Goal: Transaction & Acquisition: Purchase product/service

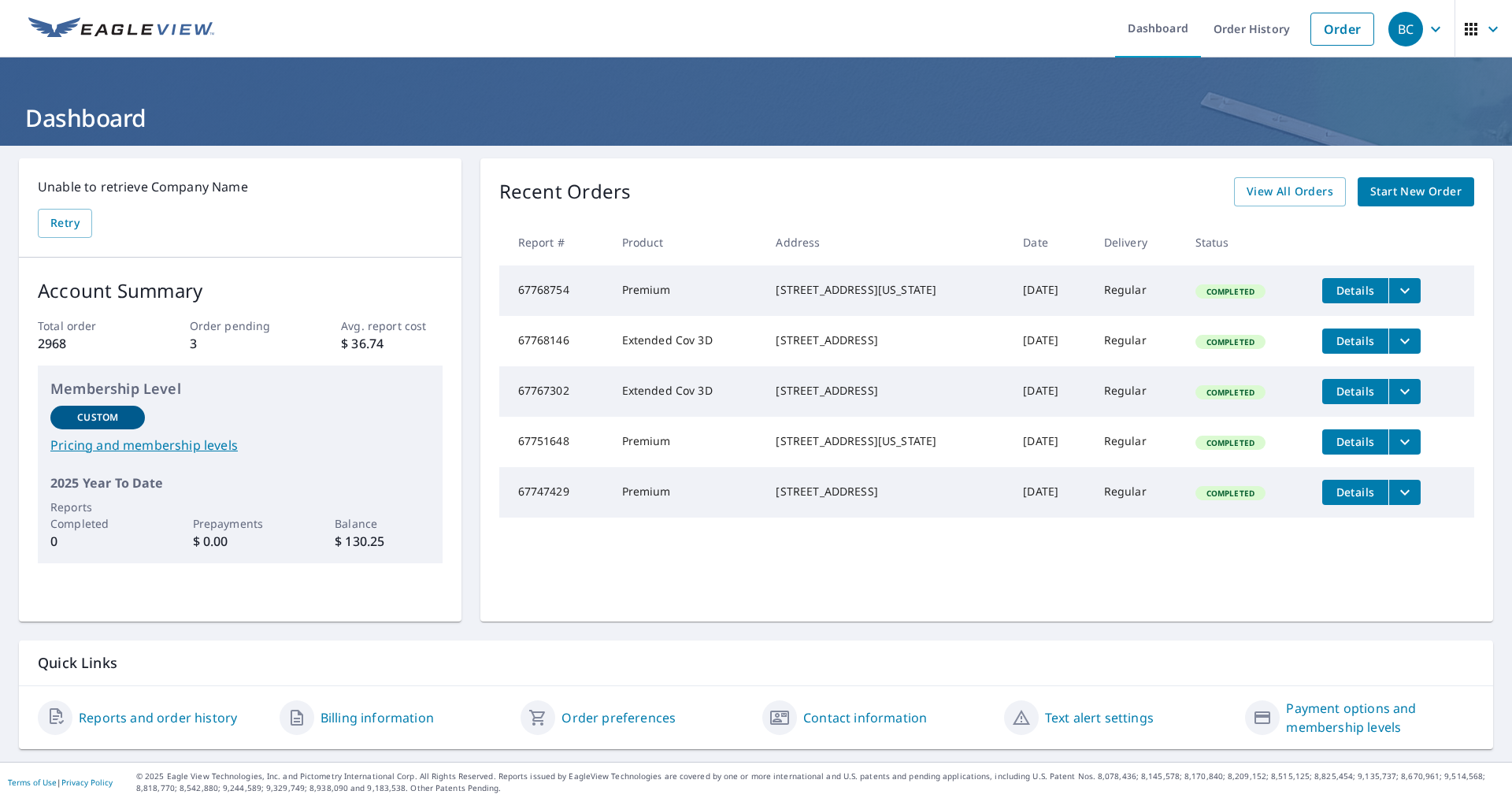
click at [1398, 195] on span "Start New Order" at bounding box center [1416, 192] width 91 height 20
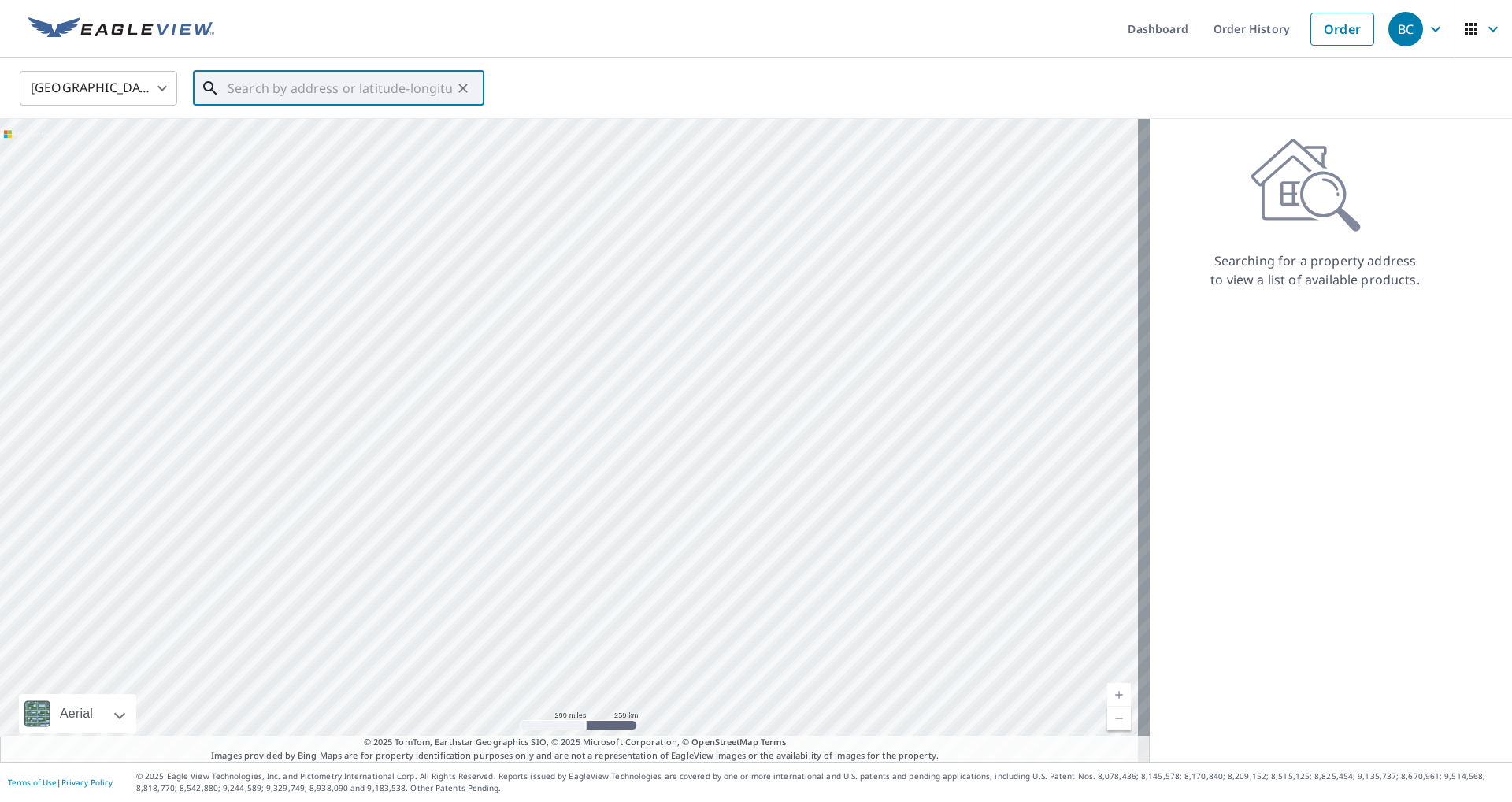
click at [259, 89] on input "text" at bounding box center [340, 88] width 224 height 44
click at [356, 136] on span "[STREET_ADDRESS][PERSON_NAME]" at bounding box center [348, 134] width 248 height 19
type input "[STREET_ADDRESS][PERSON_NAME]"
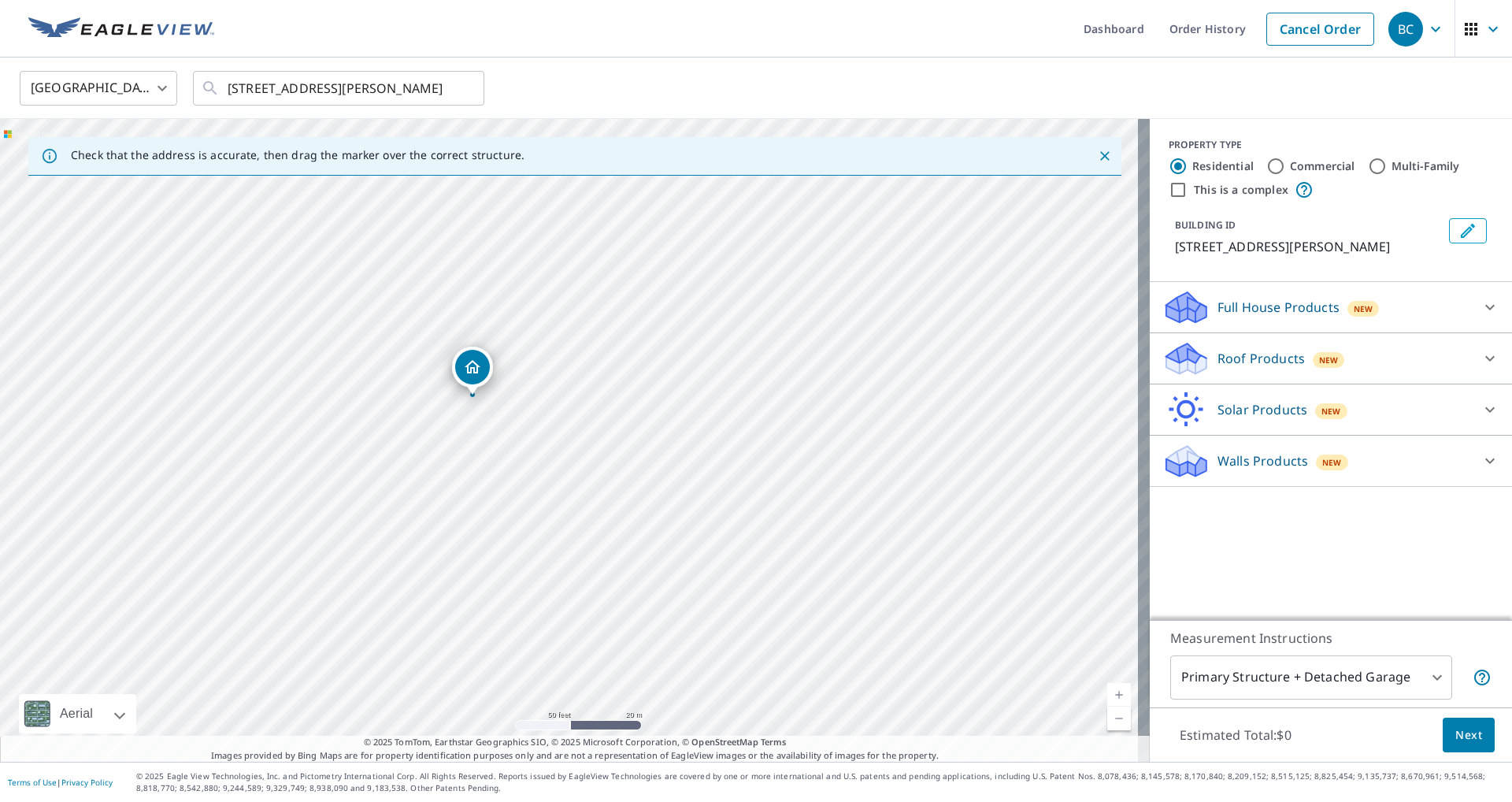
click at [1284, 362] on p "Roof Products" at bounding box center [1261, 358] width 87 height 19
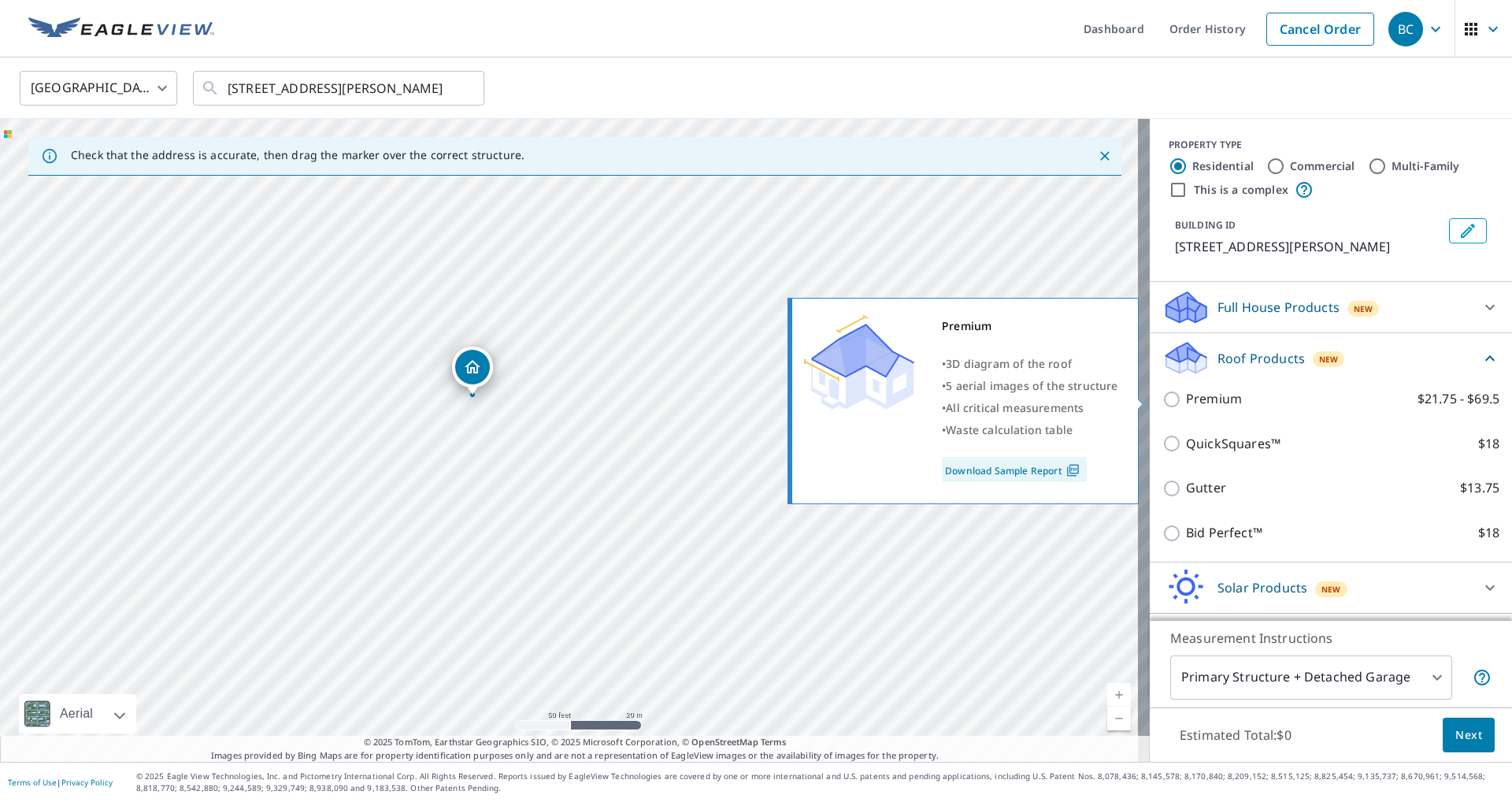
click at [1254, 400] on label "Premium $21.75 - $69.5" at bounding box center [1343, 399] width 314 height 20
click at [1187, 400] on input "Premium $21.75 - $69.5" at bounding box center [1174, 399] width 23 height 19
checkbox input "true"
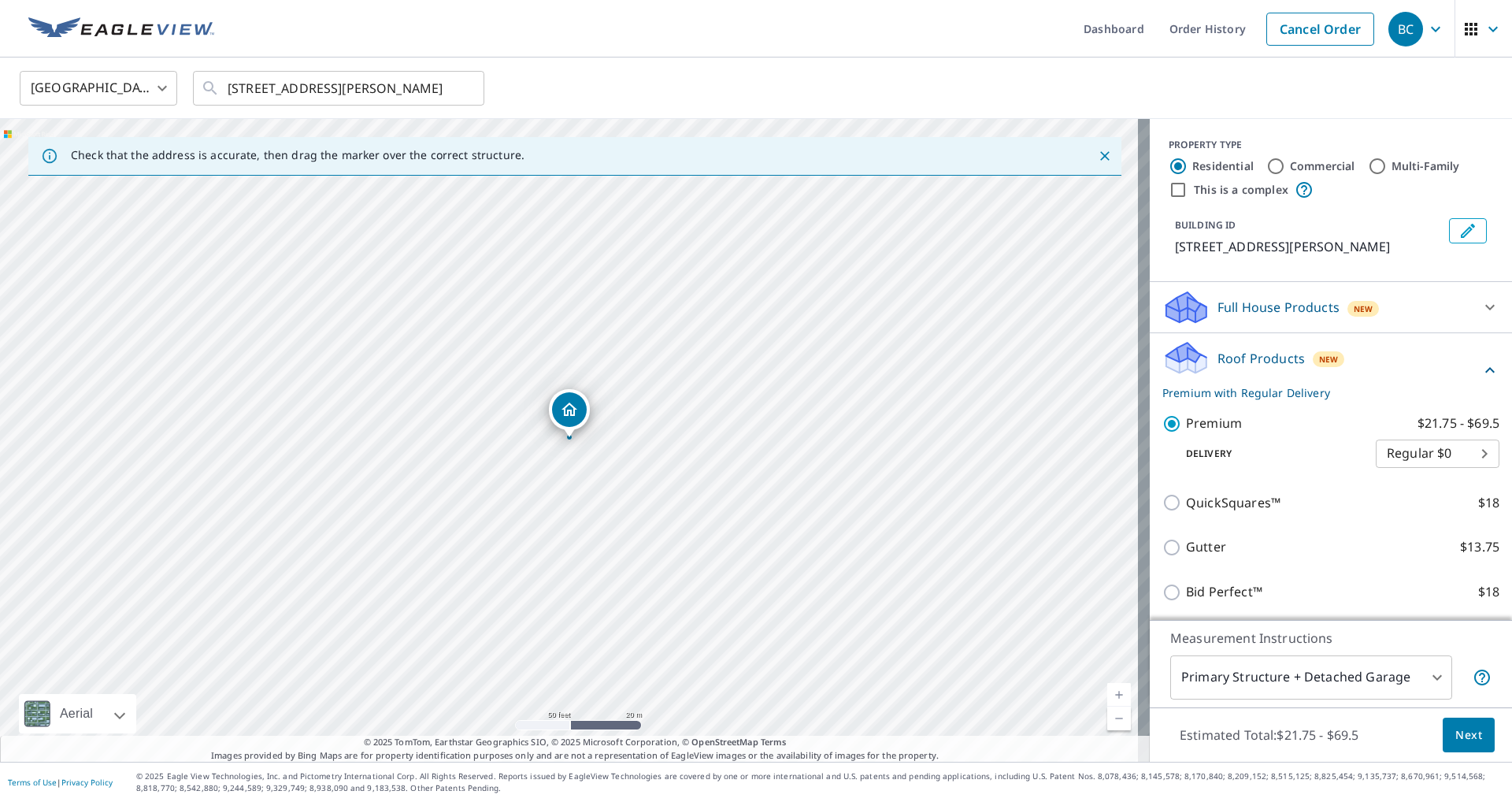
click at [1470, 738] on span "Next" at bounding box center [1469, 736] width 27 height 20
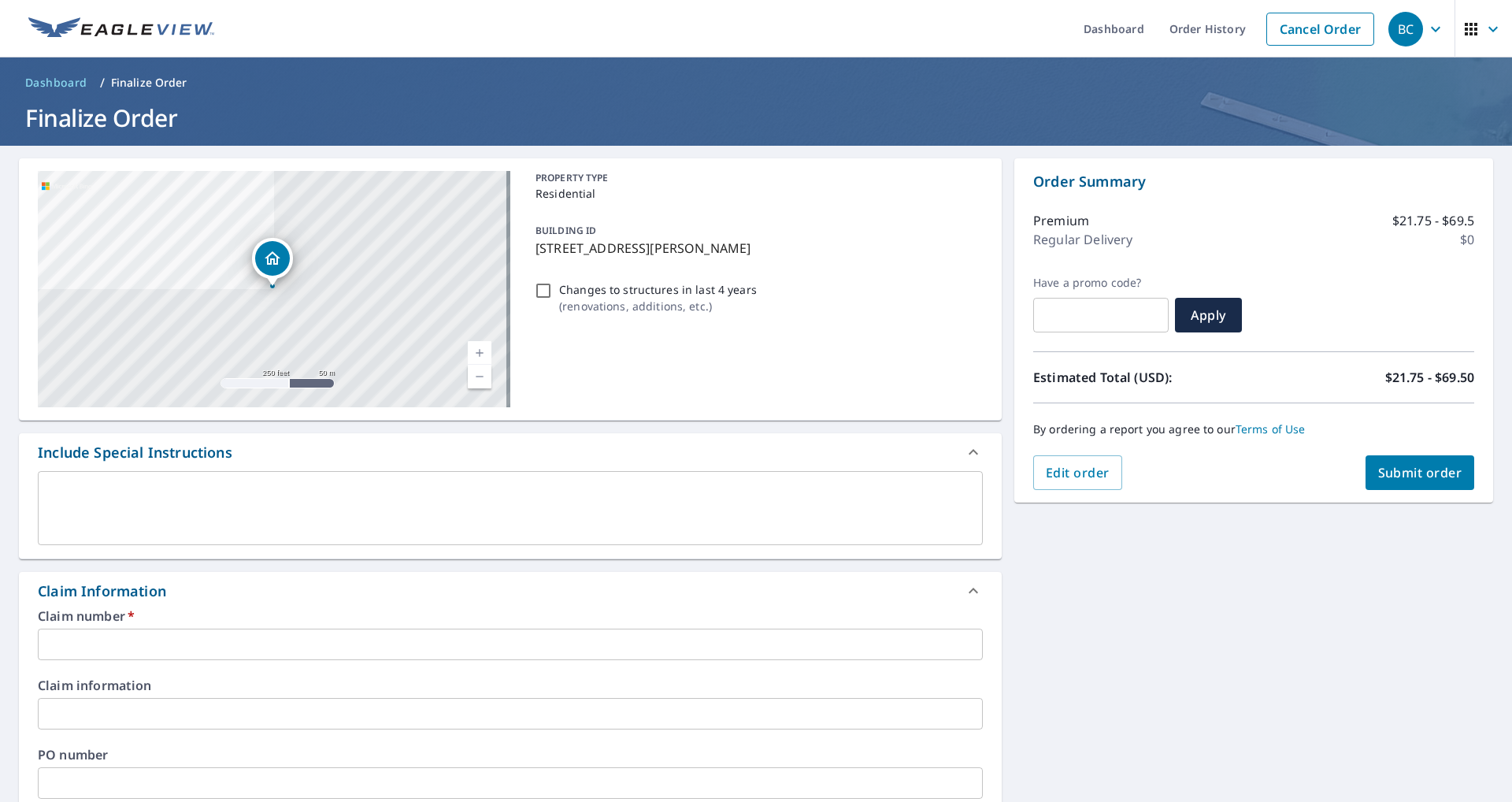
click at [146, 645] on input "text" at bounding box center [510, 645] width 946 height 32
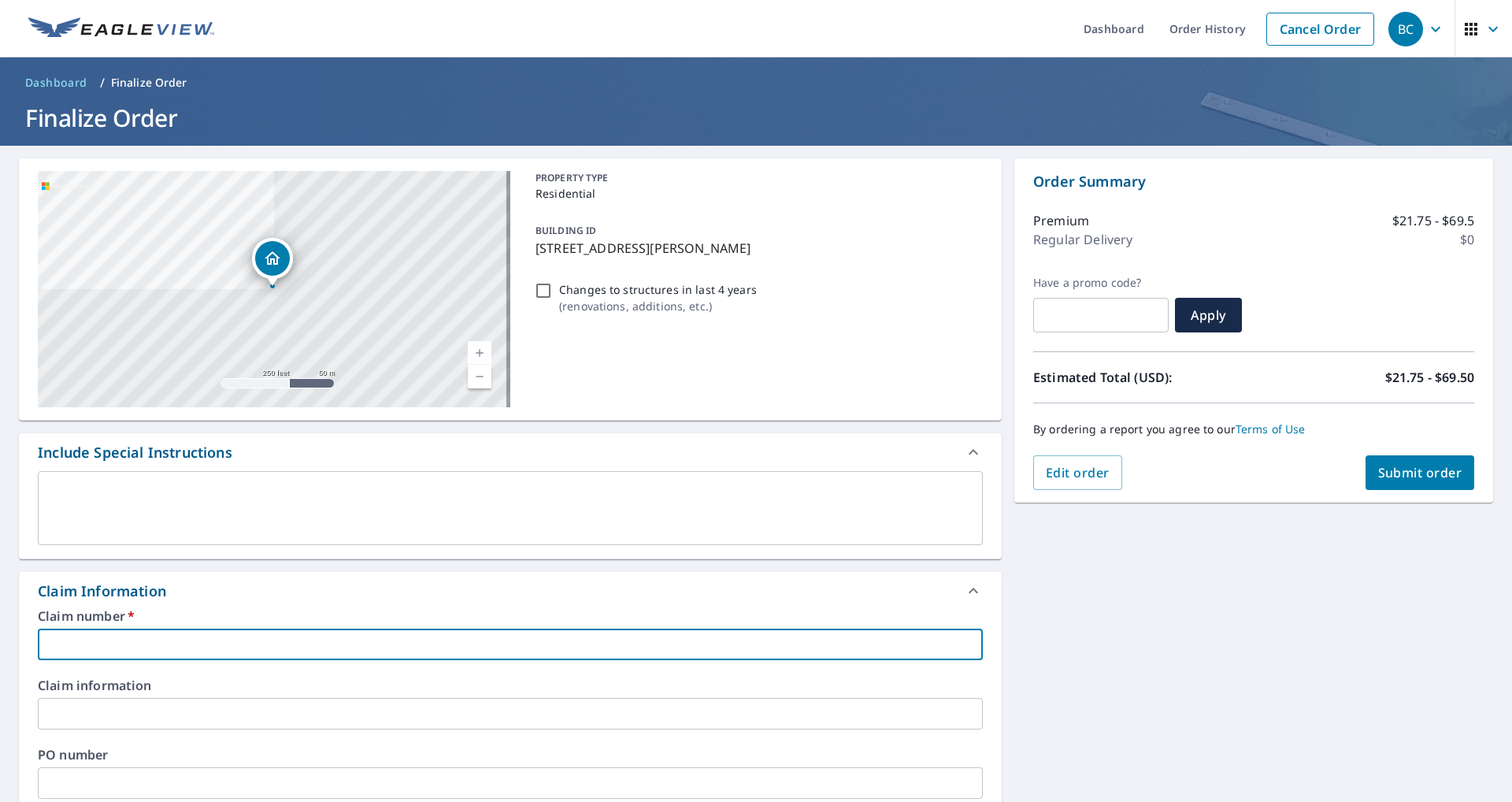
type input "3"
checkbox input "true"
type input "36"
checkbox input "true"
type input "360"
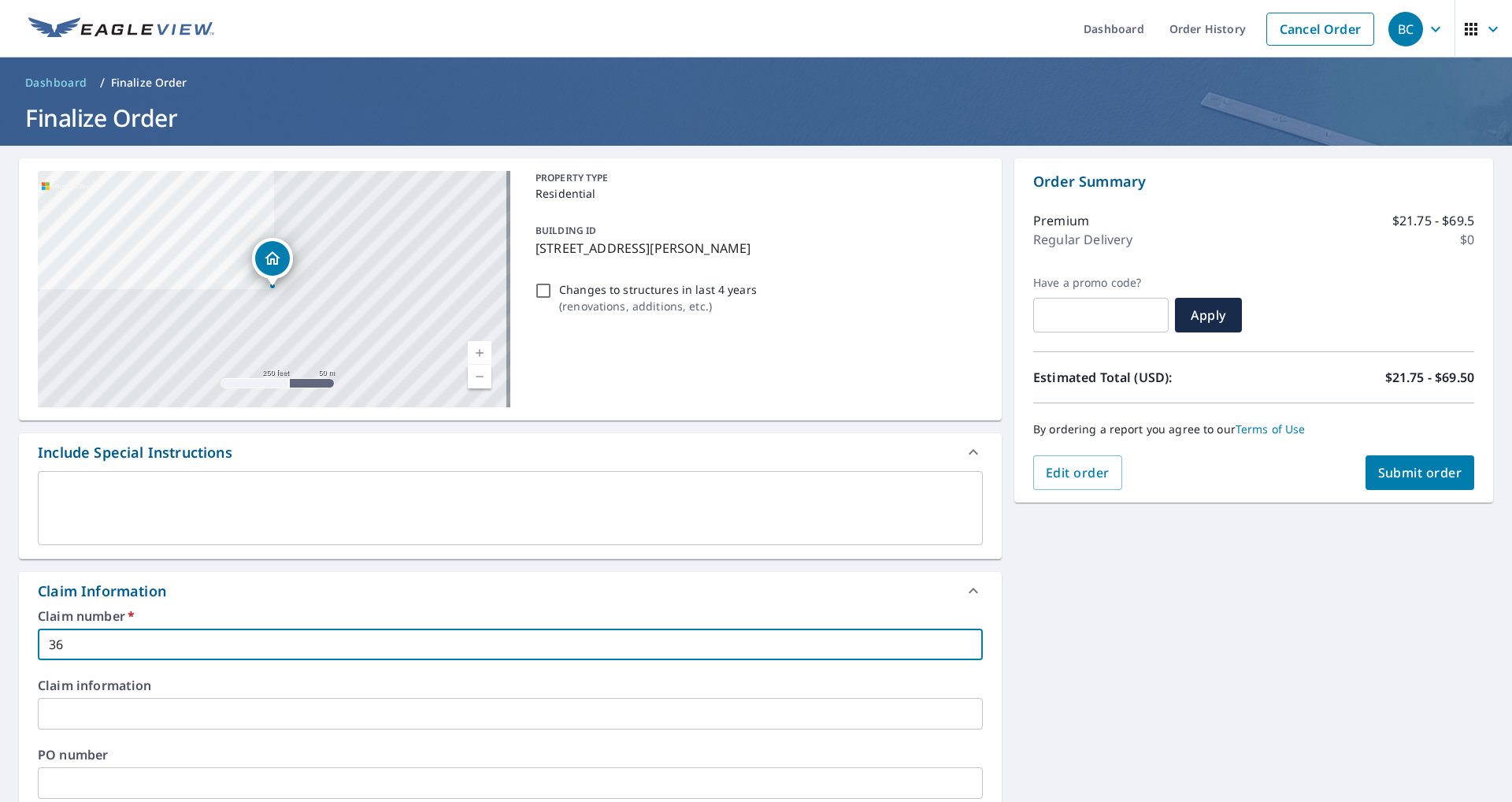
checkbox input "true"
type input "3601"
checkbox input "true"
type input "36014"
checkbox input "true"
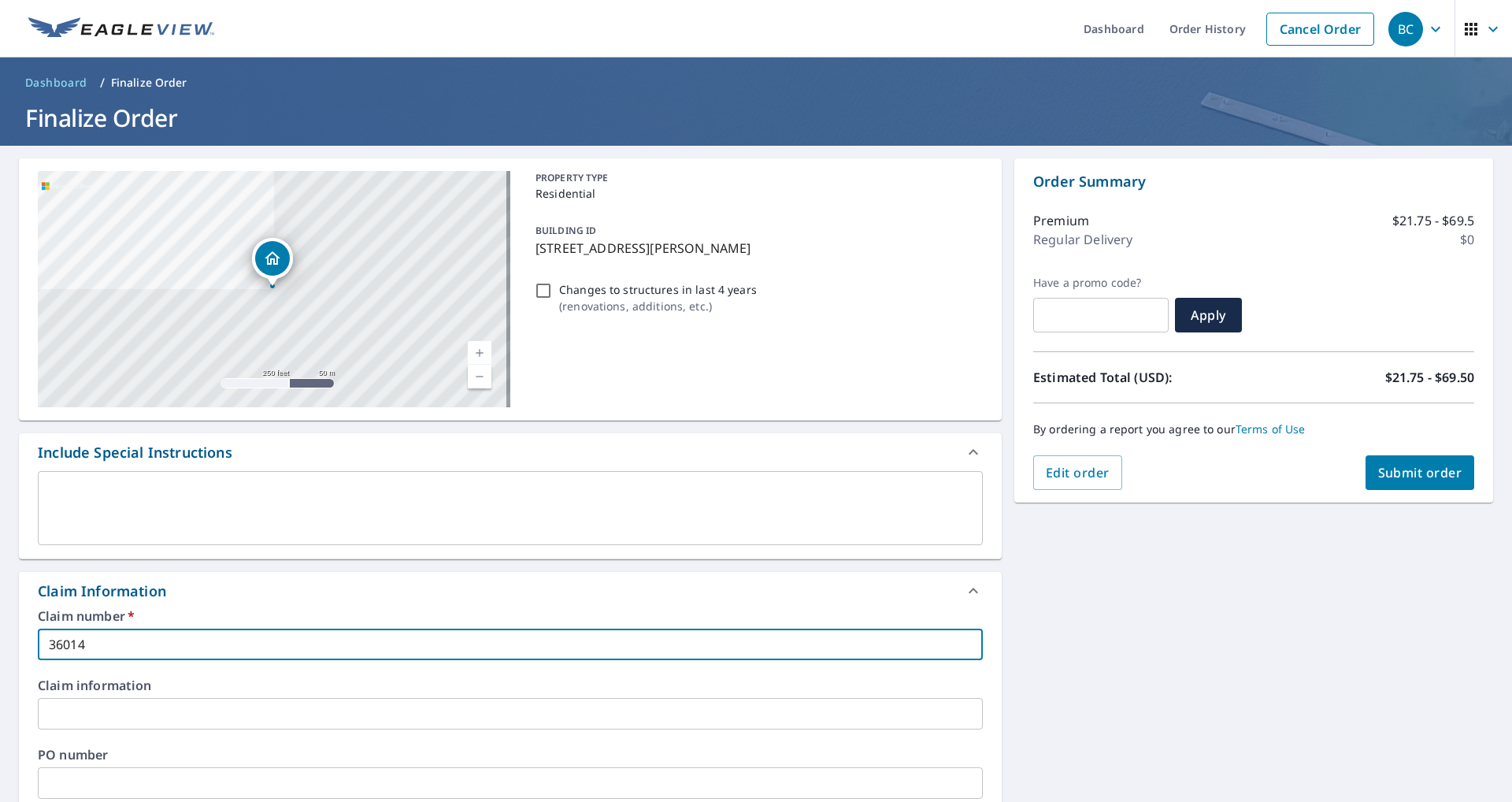
type input "360148"
checkbox input "true"
type input "3601483"
checkbox input "true"
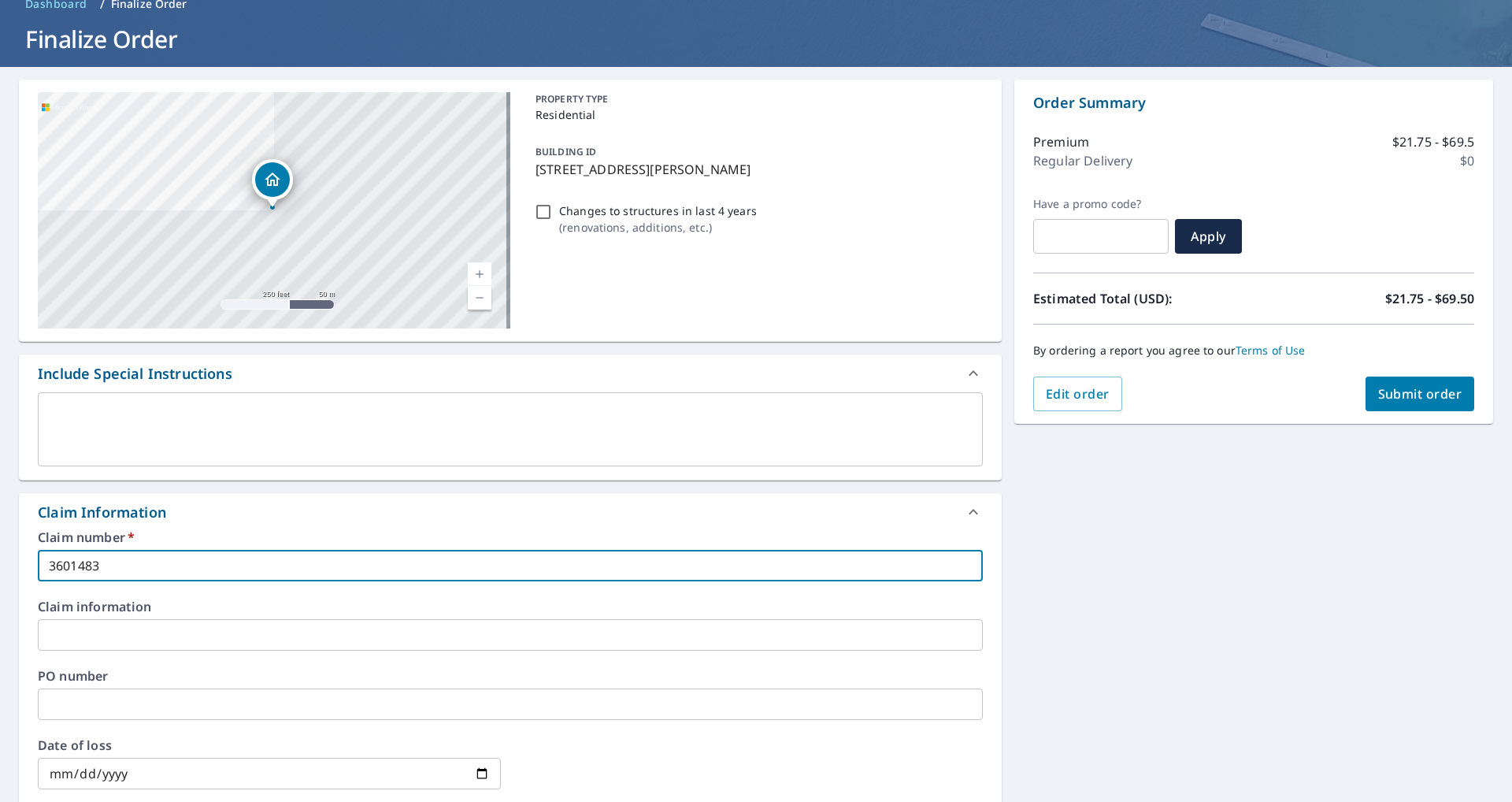
scroll to position [157, 0]
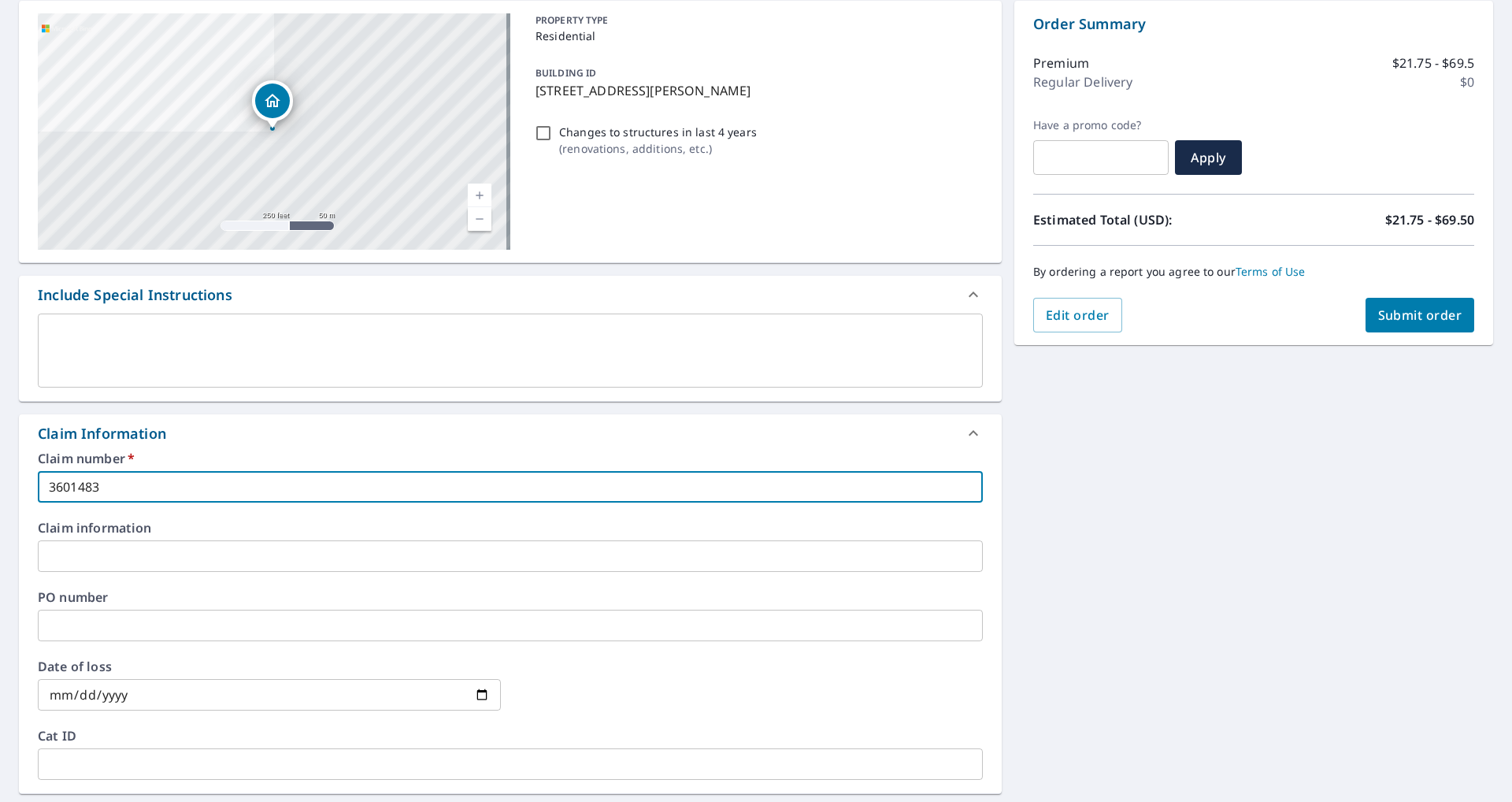
type input "3601483"
click at [479, 697] on input "date" at bounding box center [269, 695] width 464 height 32
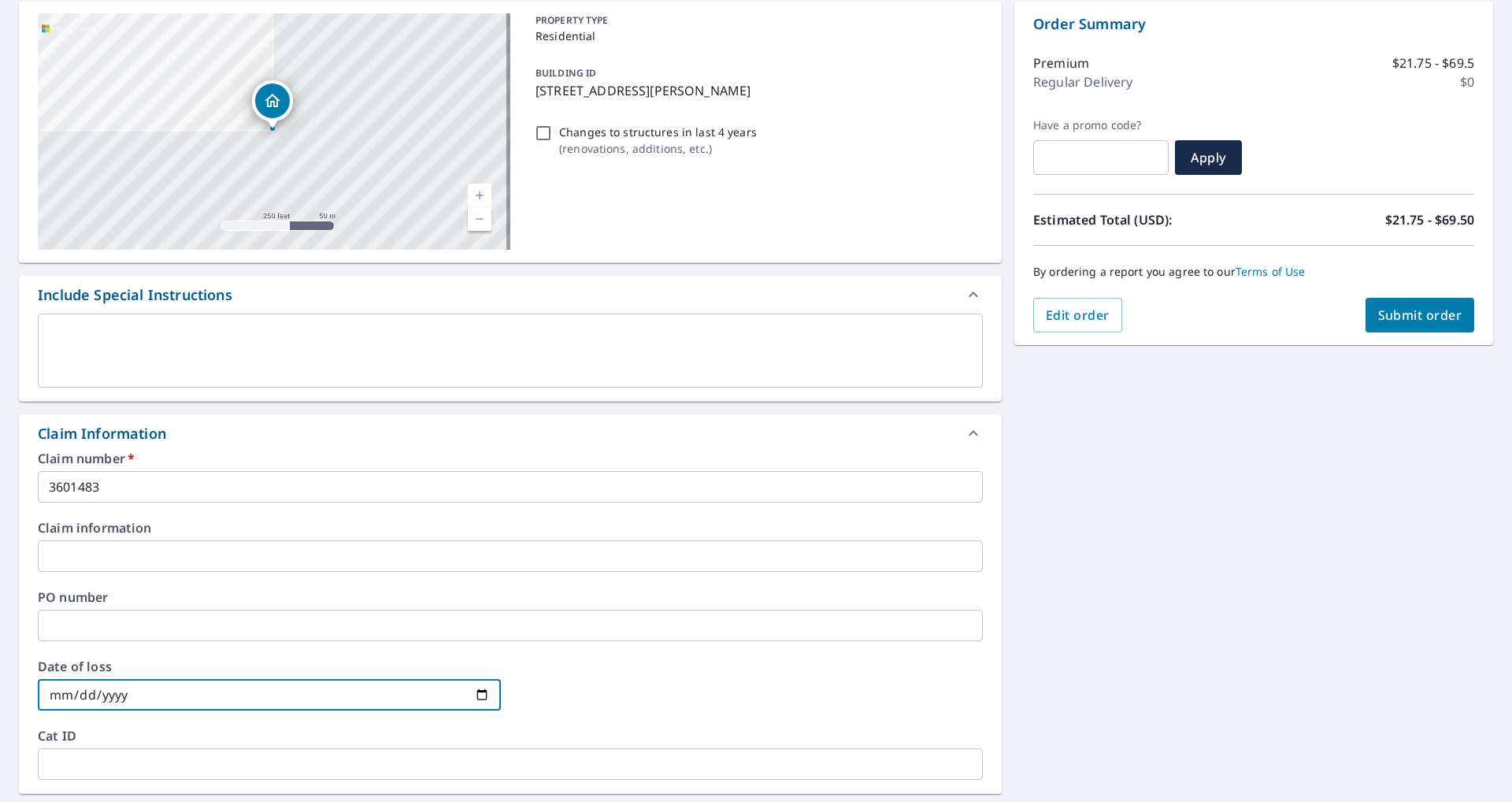
type input "[DATE]"
checkbox input "true"
type input "[DATE]"
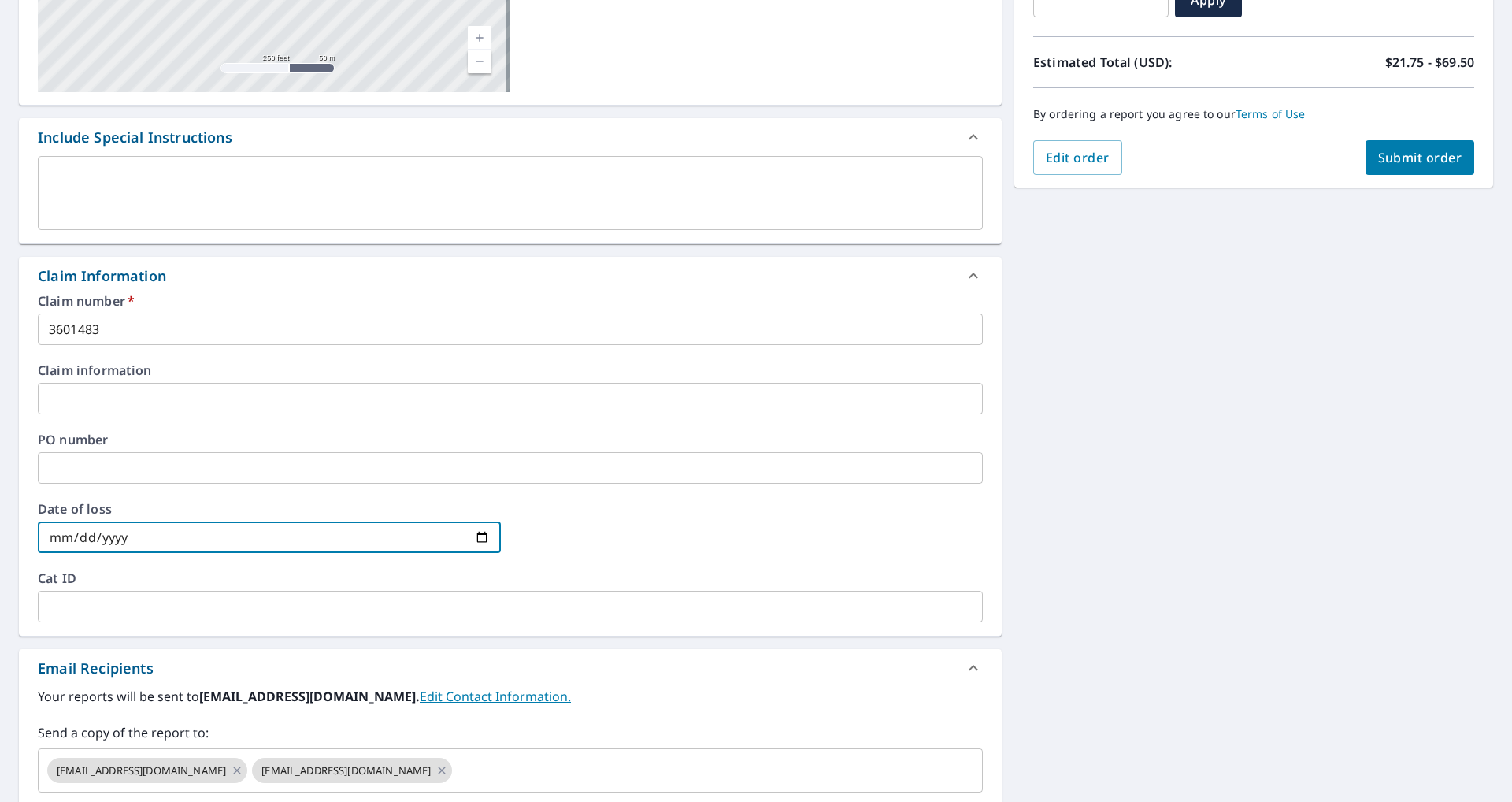
scroll to position [473, 0]
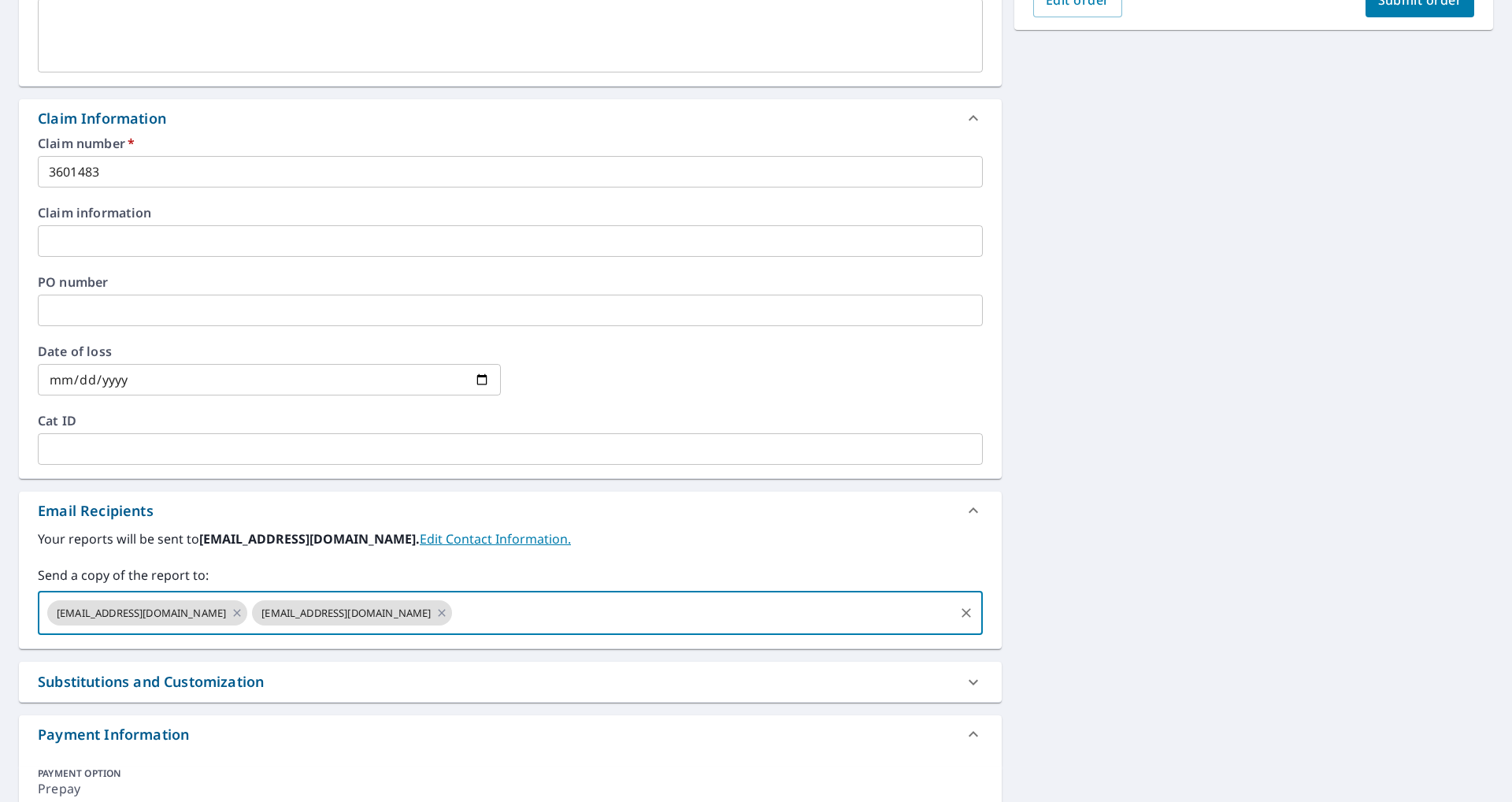
click at [469, 616] on input "text" at bounding box center [703, 613] width 498 height 30
type input "[EMAIL_ADDRESS][DOMAIN_NAME]"
checkbox input "true"
type input "[EMAIL_ADDRESS][DOMAIN_NAME]"
checkbox input "true"
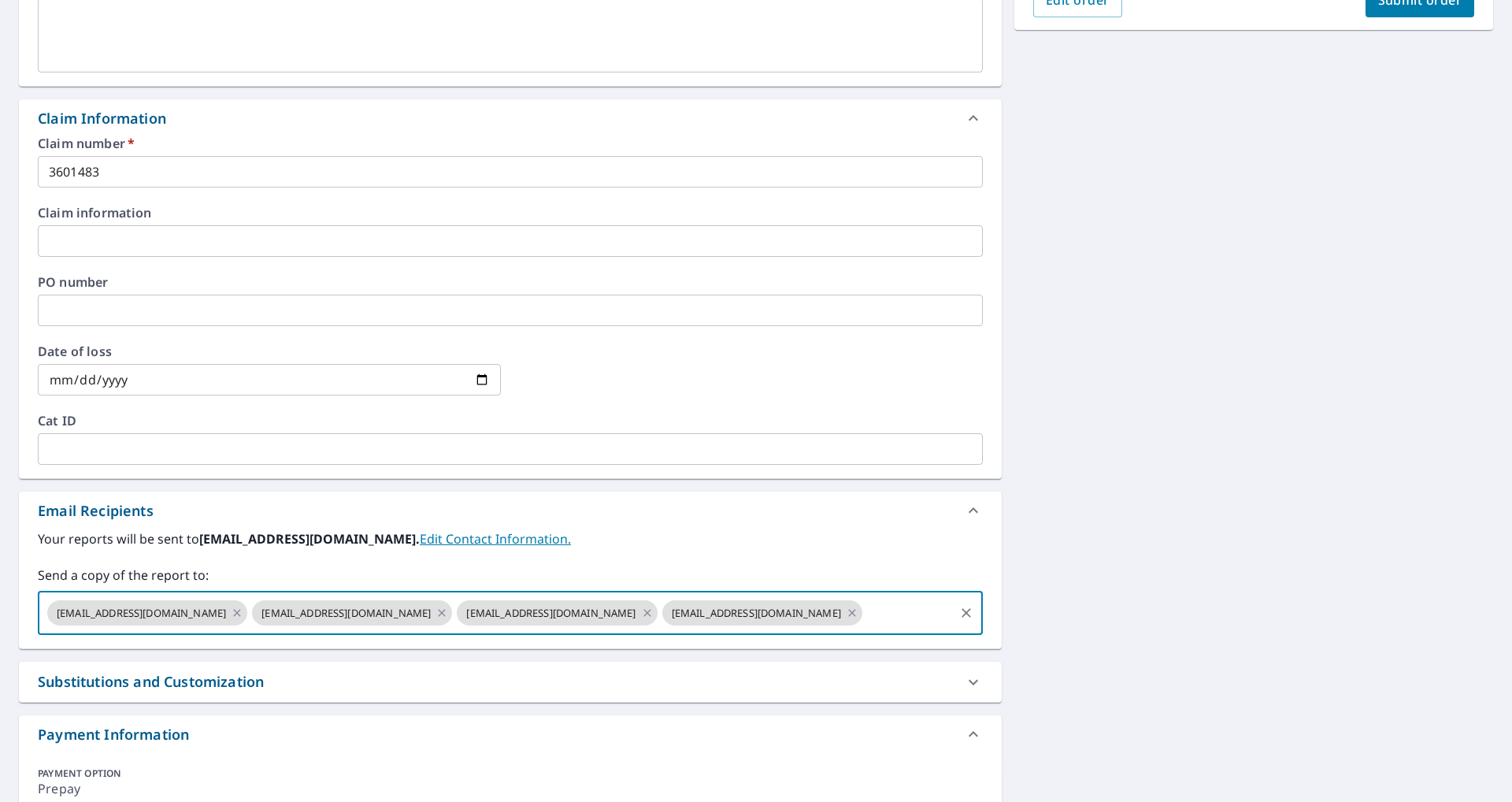
paste input "[EMAIL_ADDRESS][DOMAIN_NAME]"
type input "[EMAIL_ADDRESS][DOMAIN_NAME]"
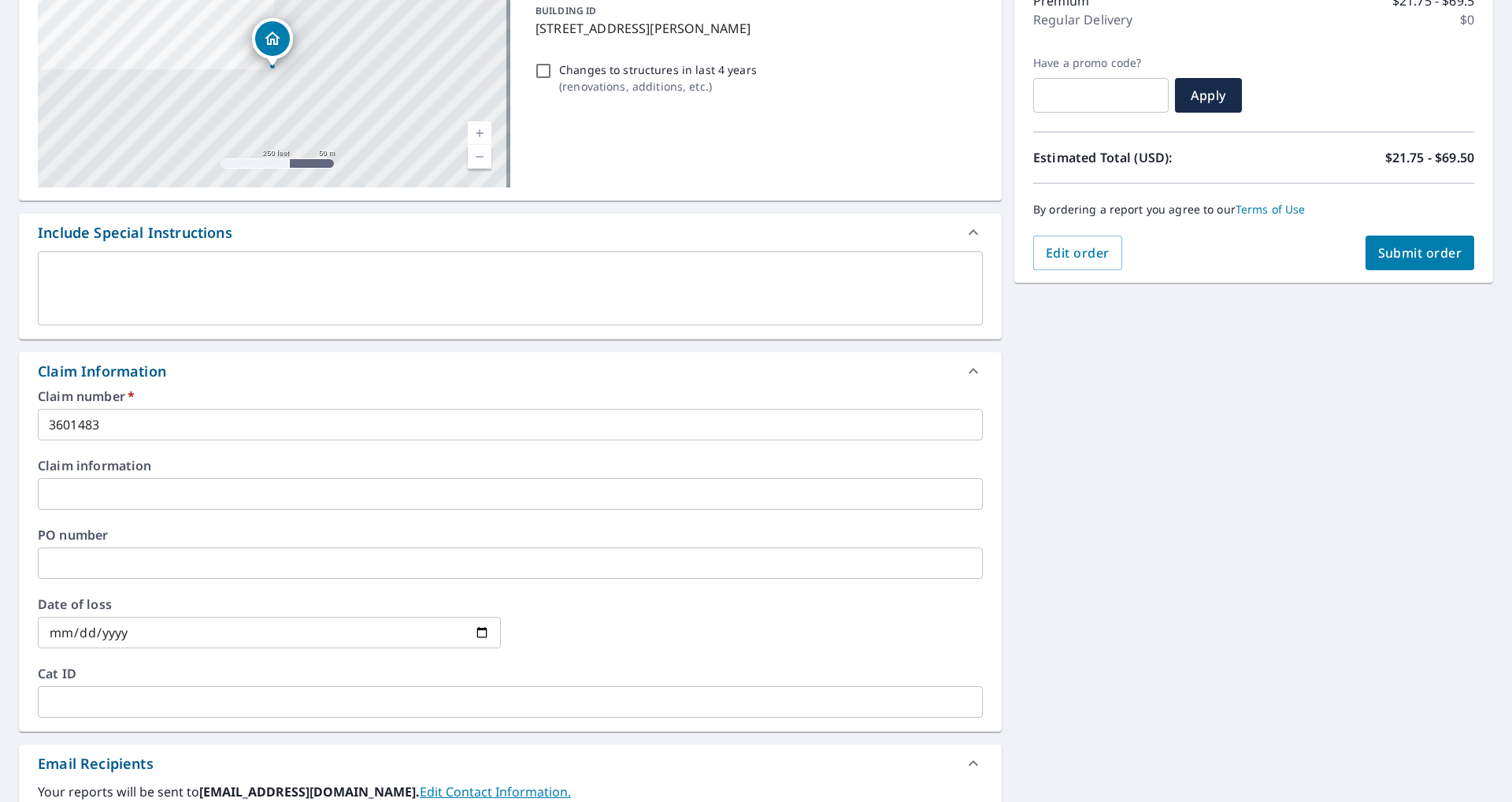
scroll to position [0, 0]
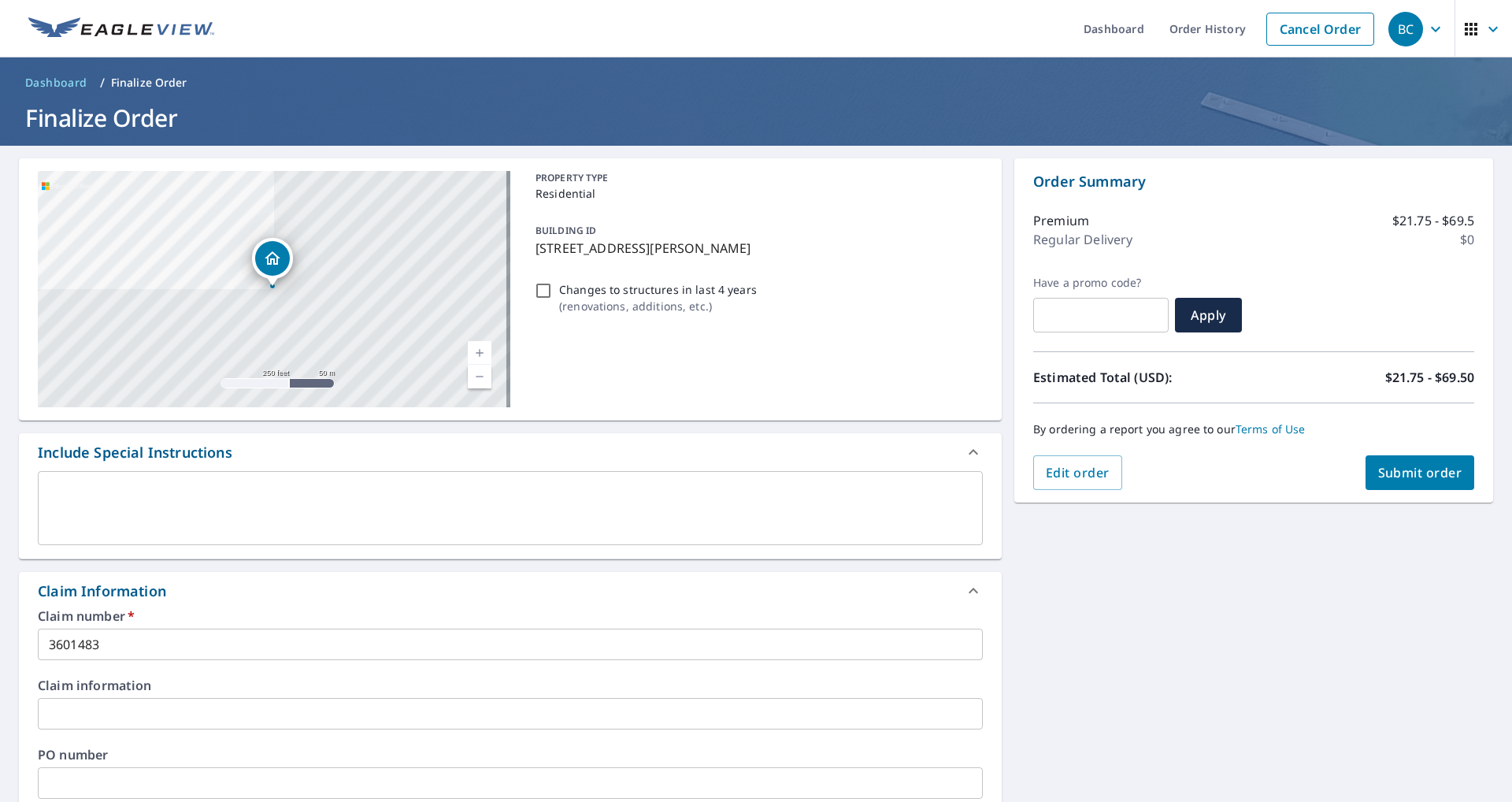
click at [1417, 483] on button "Submit order" at bounding box center [1420, 472] width 110 height 34
checkbox input "true"
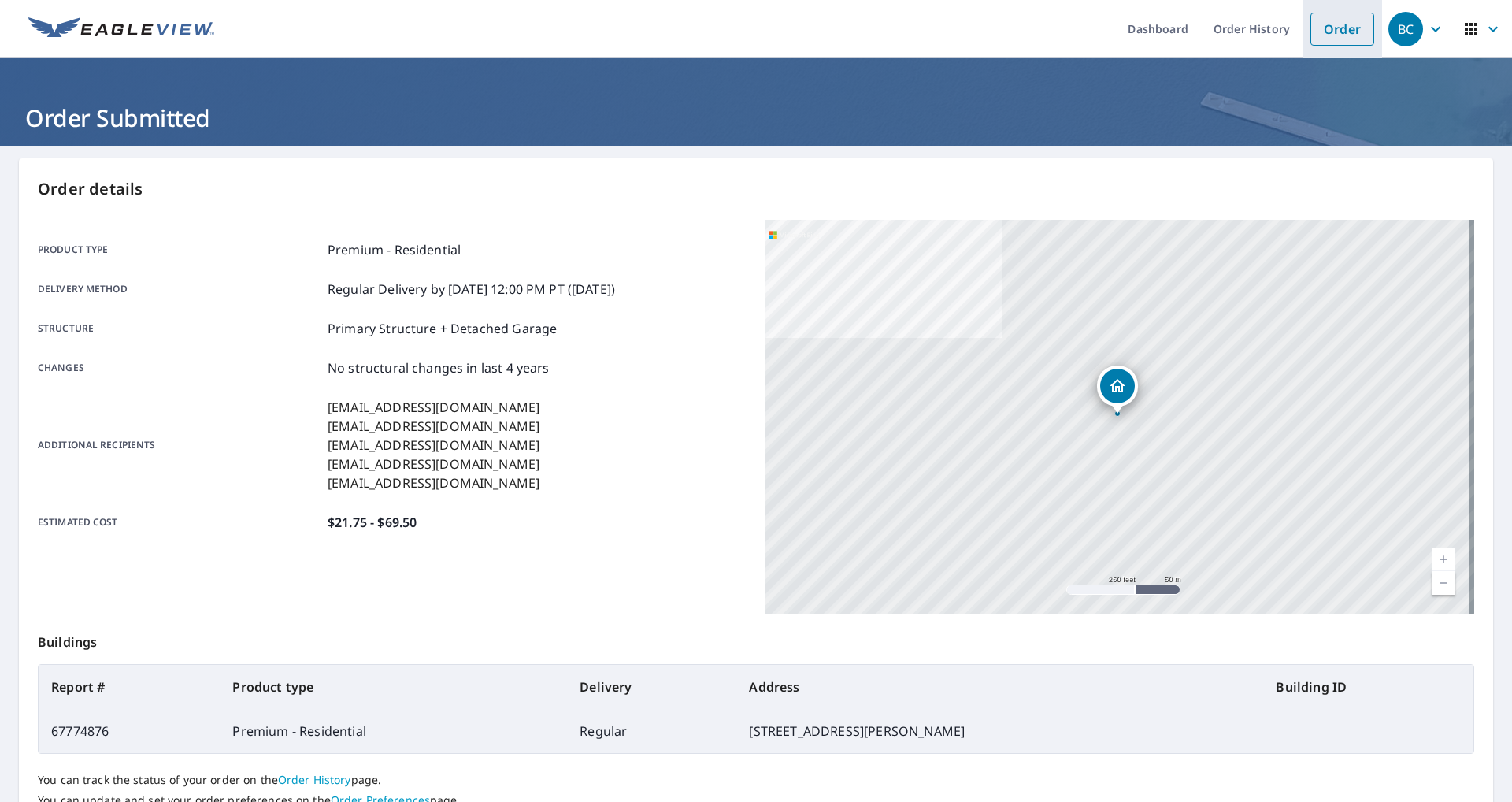
click at [1346, 34] on link "Order" at bounding box center [1342, 29] width 64 height 33
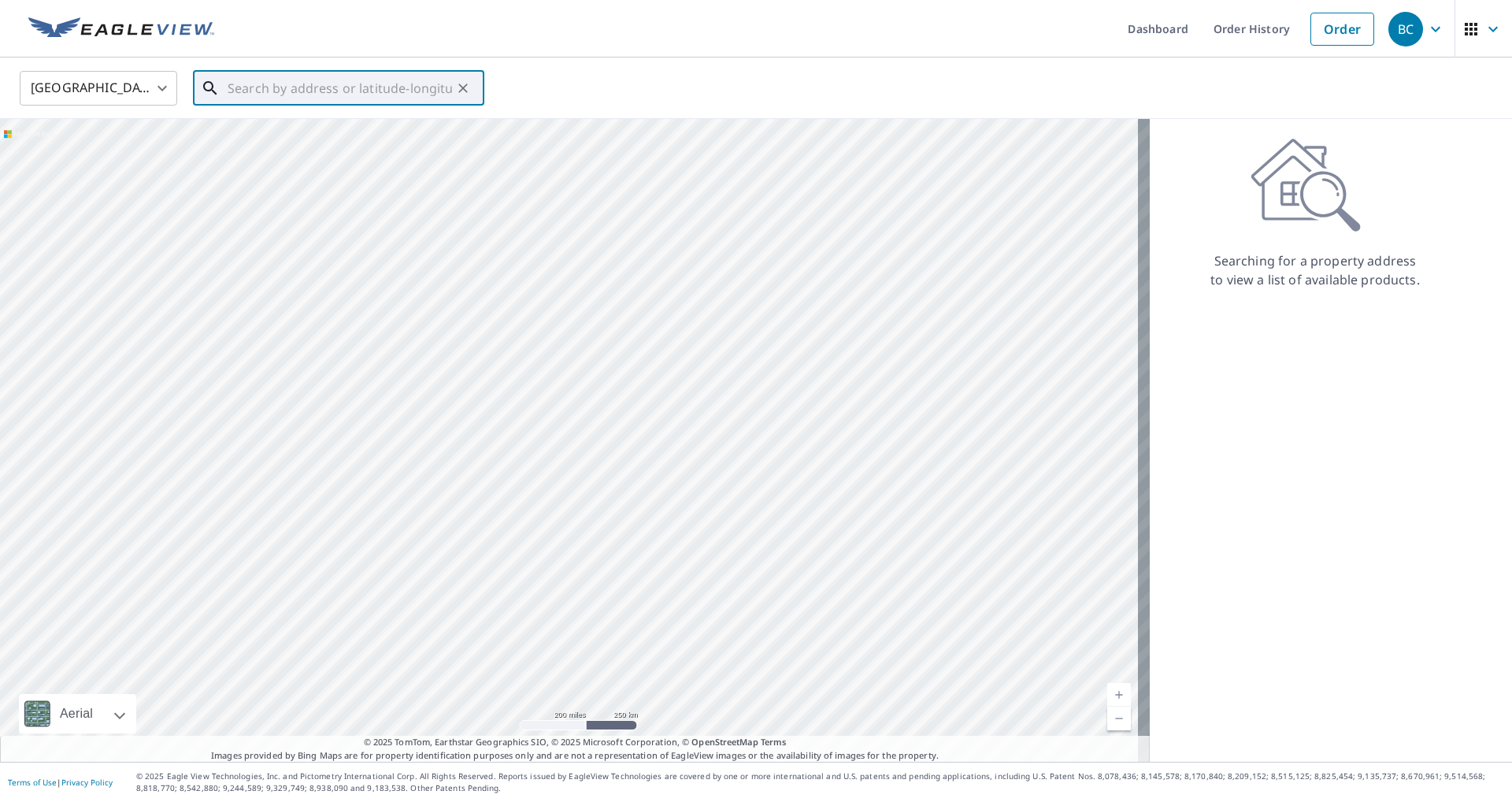
click at [318, 98] on input "text" at bounding box center [340, 88] width 224 height 44
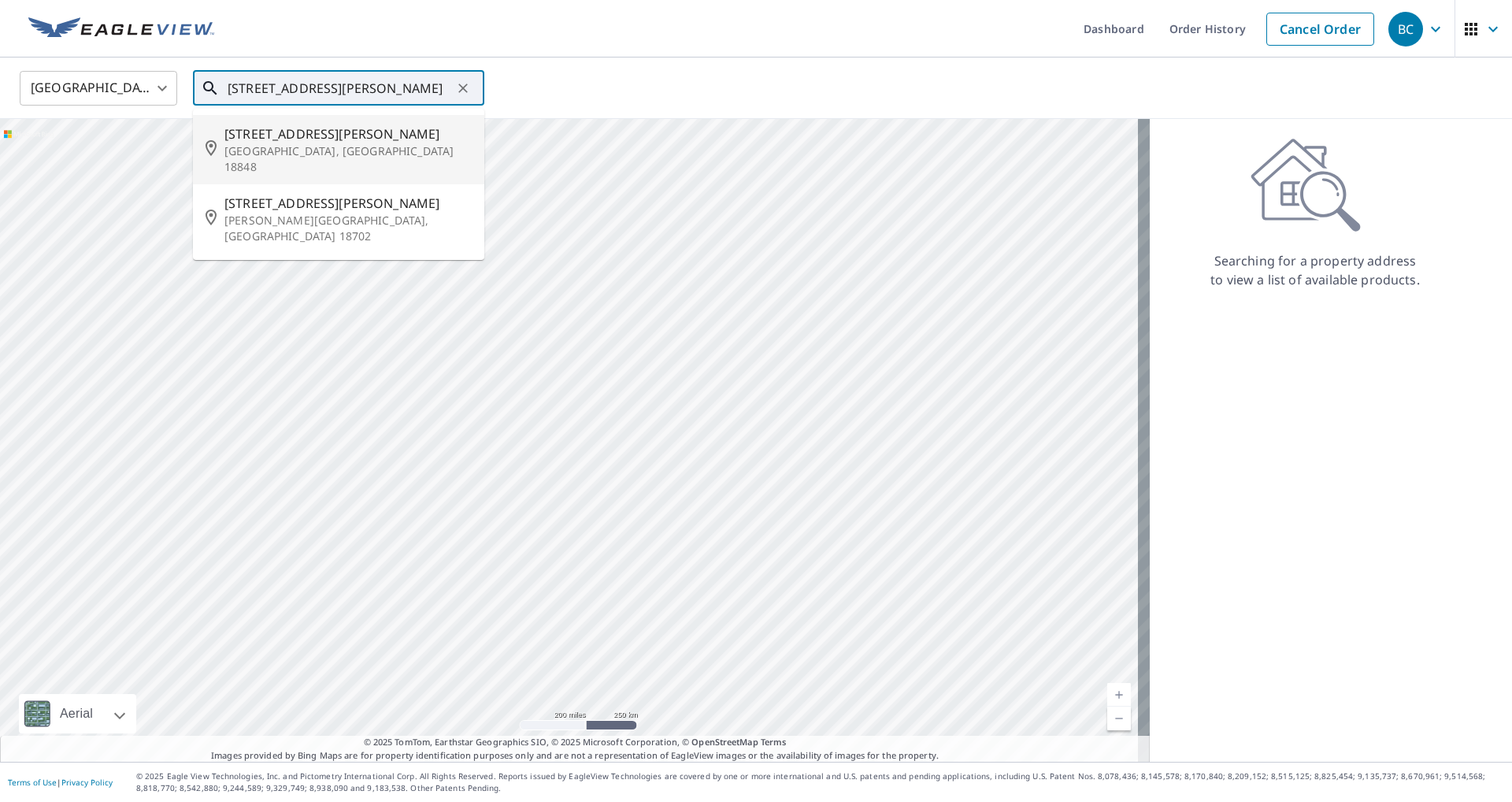
click at [289, 152] on p "[GEOGRAPHIC_DATA], [GEOGRAPHIC_DATA] 18848" at bounding box center [348, 159] width 248 height 32
type input "[STREET_ADDRESS][PERSON_NAME][PERSON_NAME]"
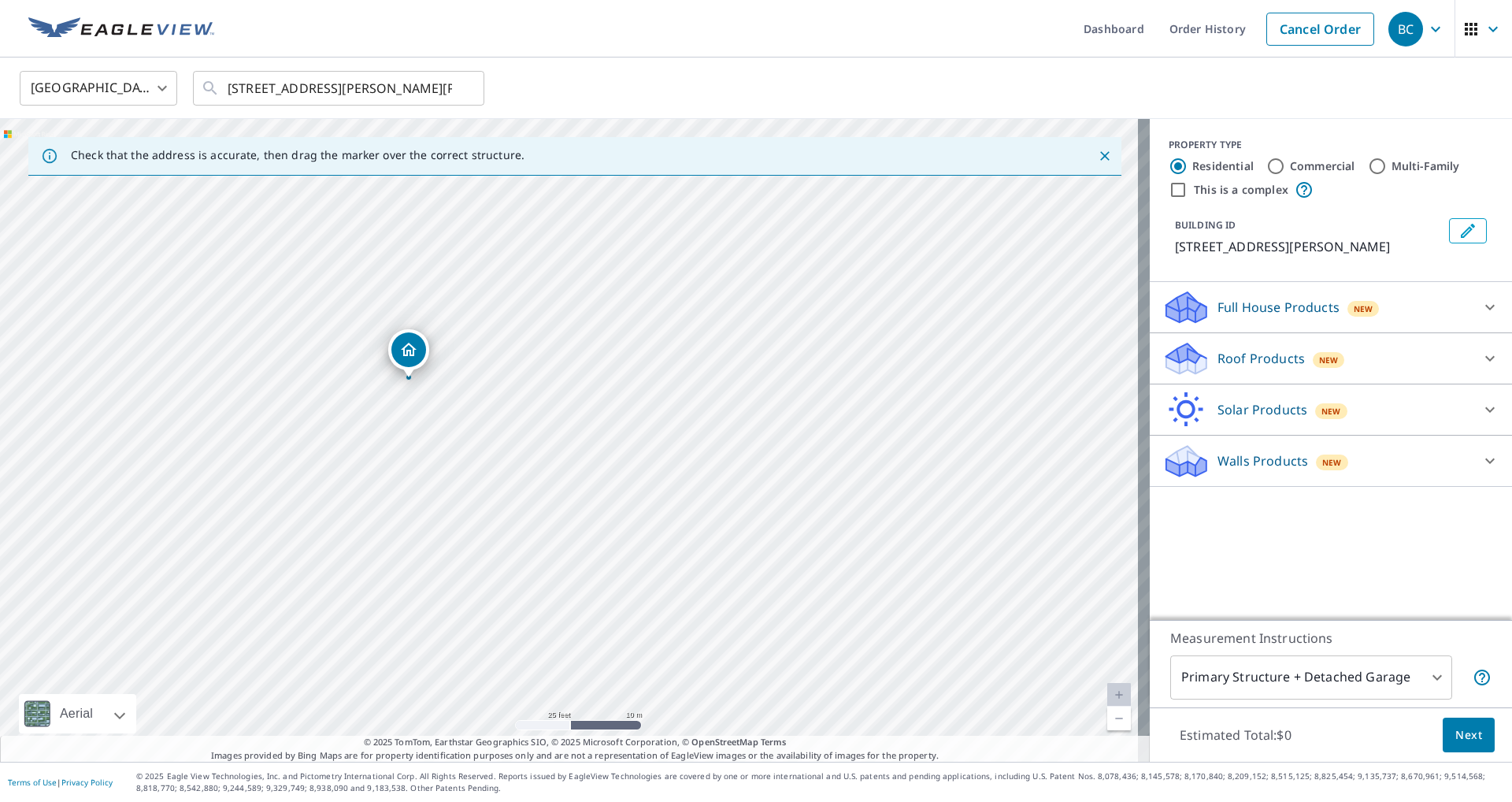
click at [1264, 457] on p "Walls Products" at bounding box center [1263, 460] width 90 height 19
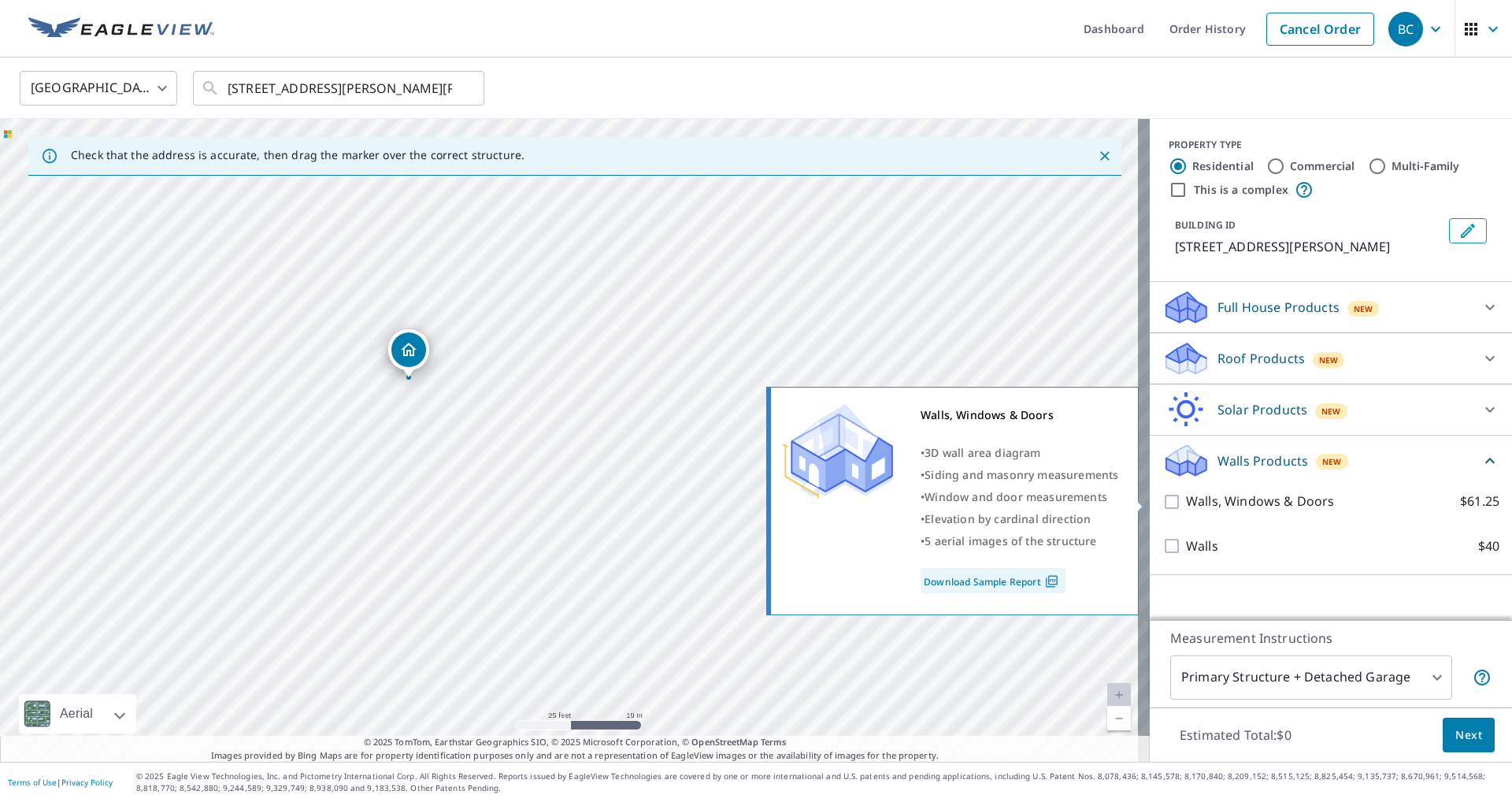
click at [1267, 505] on p "Walls, Windows & Doors" at bounding box center [1260, 501] width 148 height 20
click at [1187, 505] on input "Walls, Windows & Doors $61.25" at bounding box center [1174, 501] width 23 height 19
checkbox input "true"
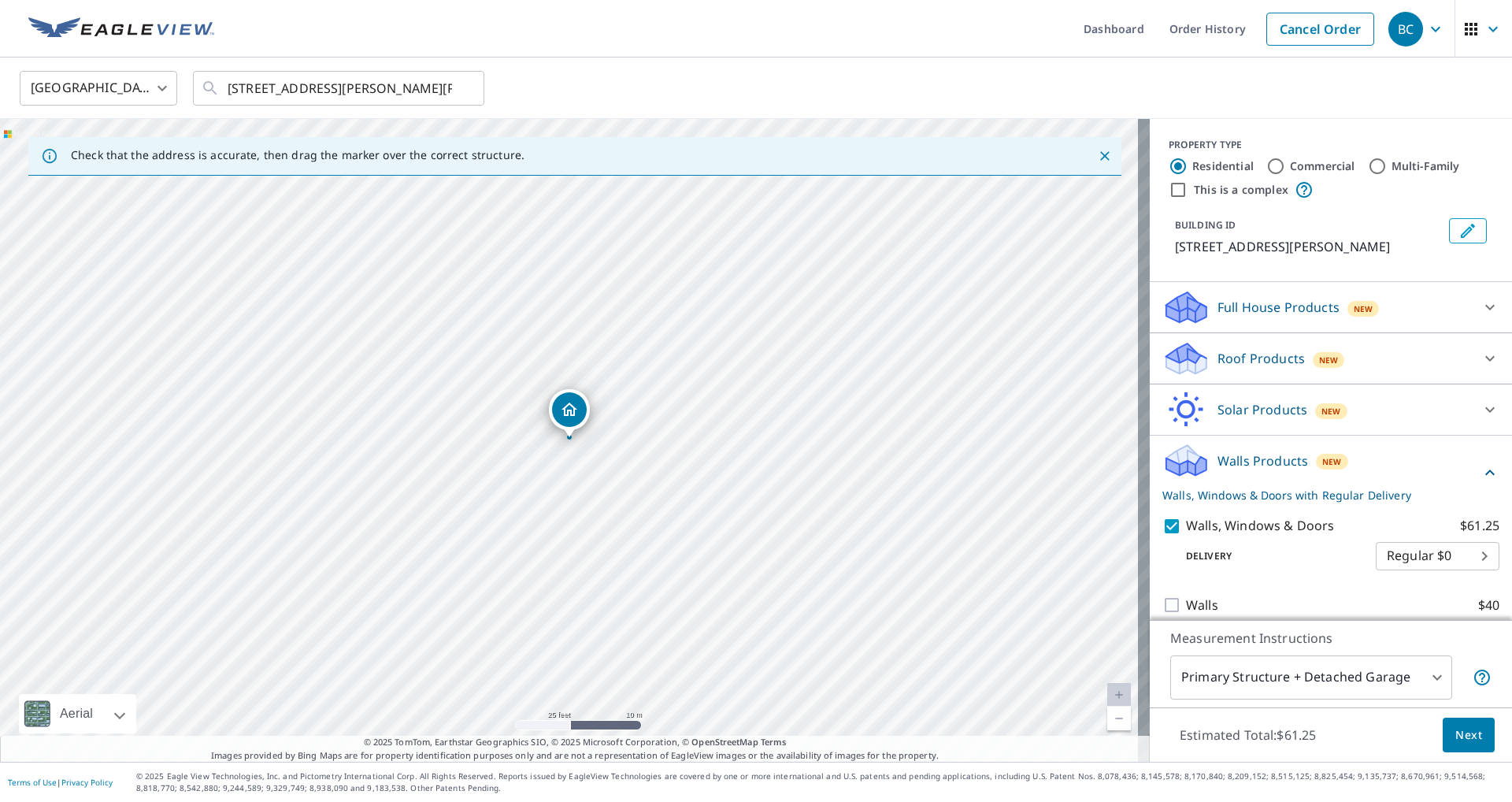
scroll to position [14, 0]
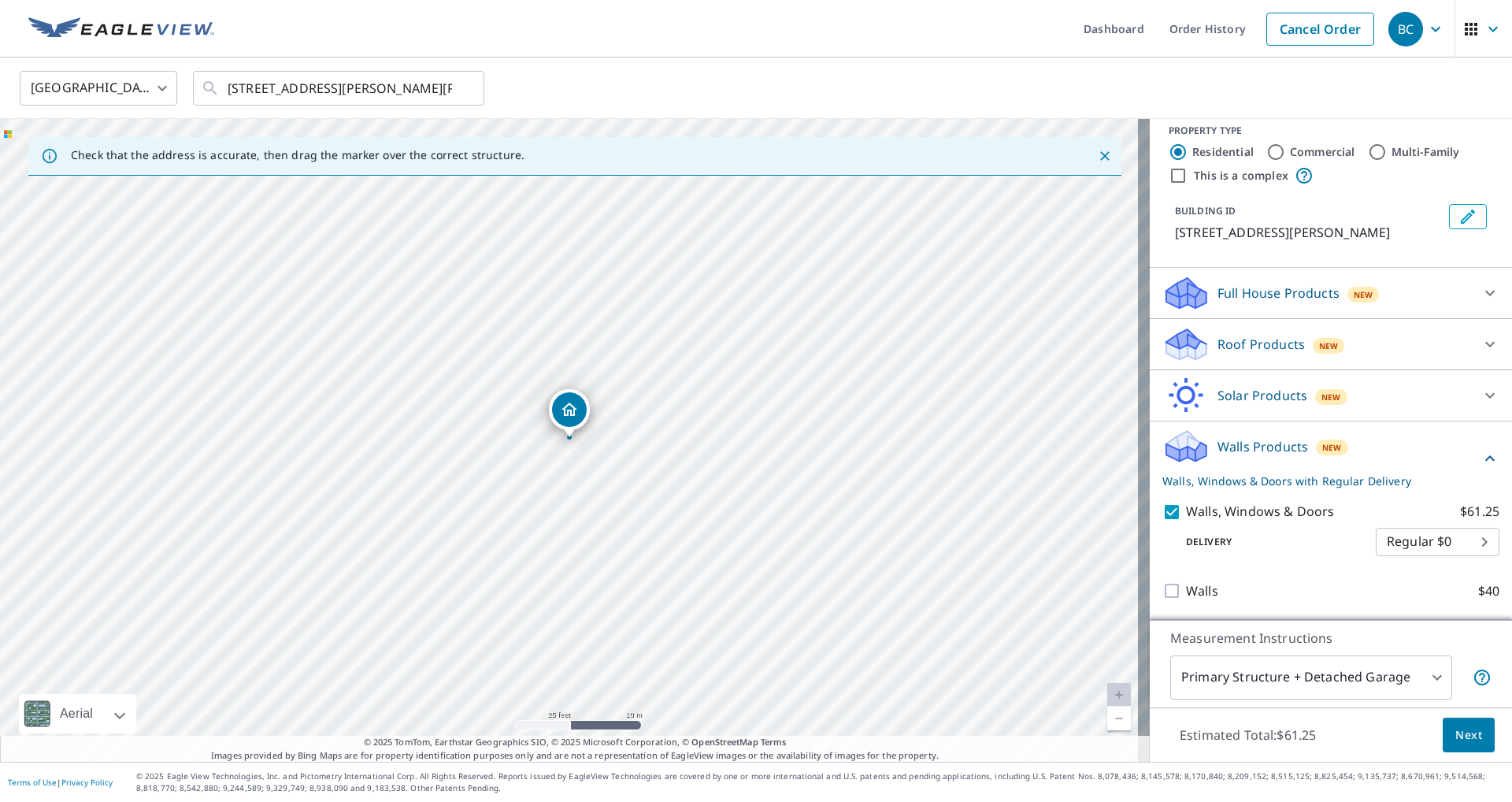
click at [1474, 733] on button "Next" at bounding box center [1469, 736] width 52 height 35
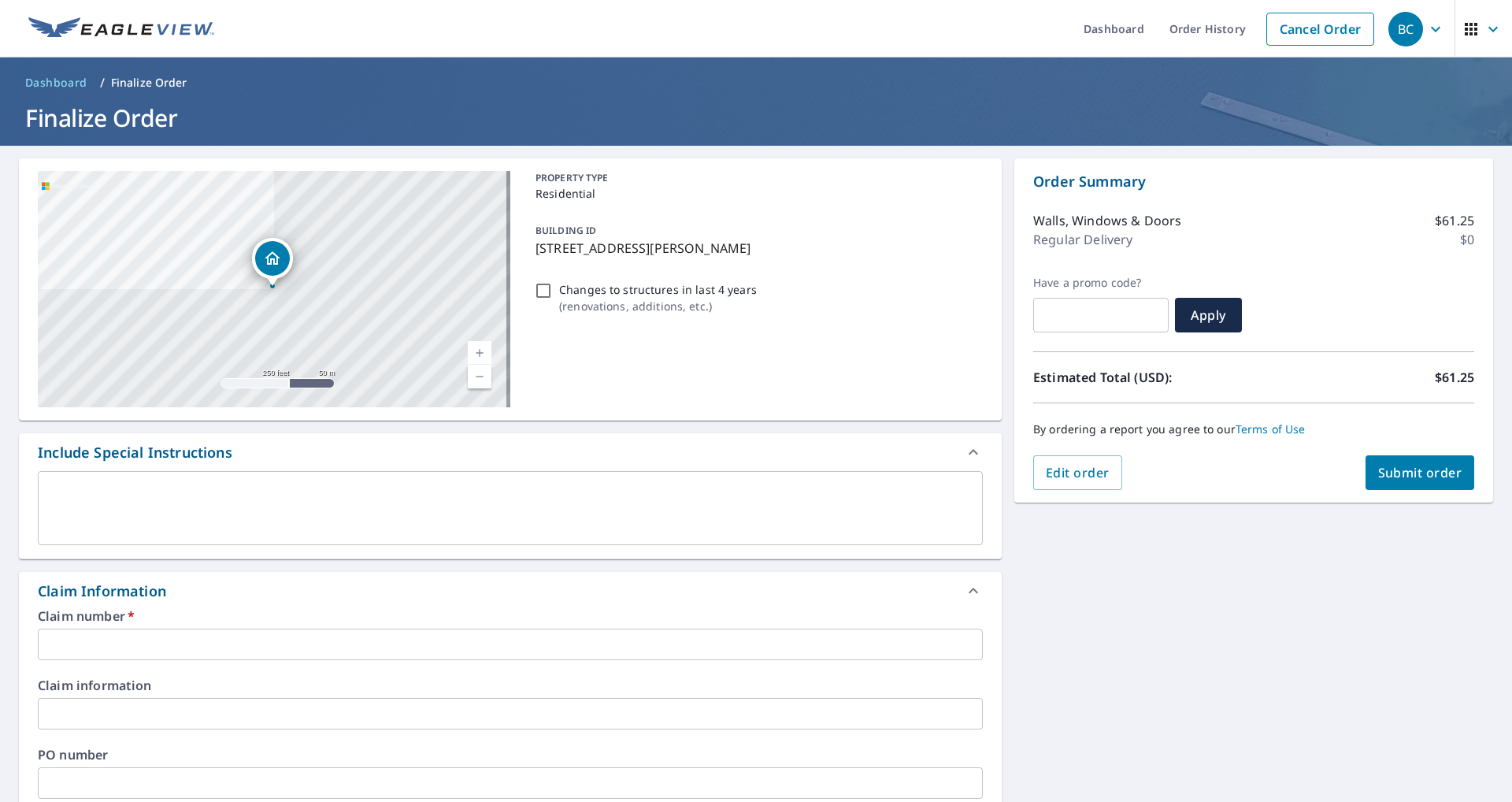
click at [112, 644] on input "text" at bounding box center [510, 645] width 946 height 32
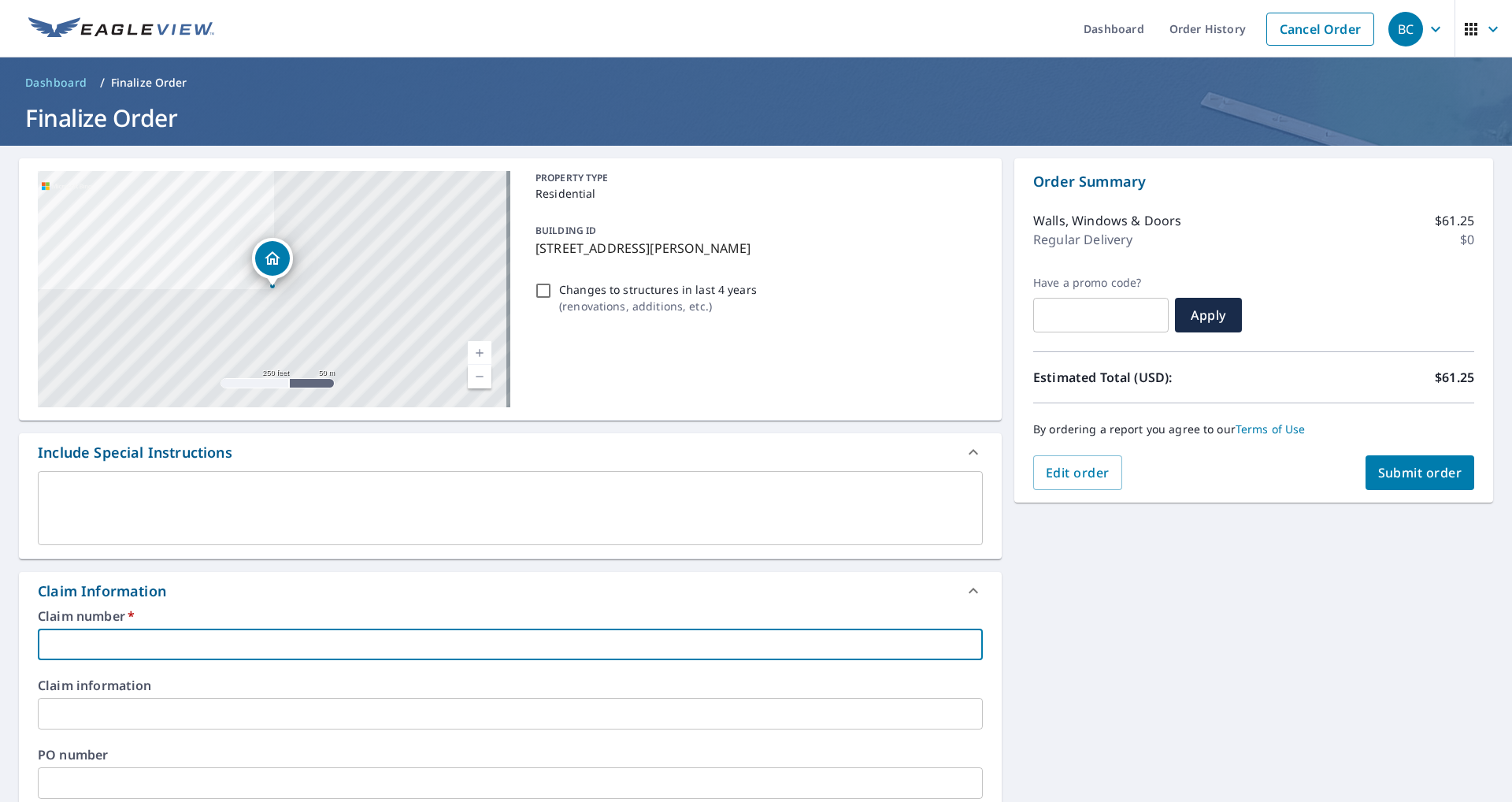
type input "3"
checkbox input "true"
type input "36"
checkbox input "true"
type input "360"
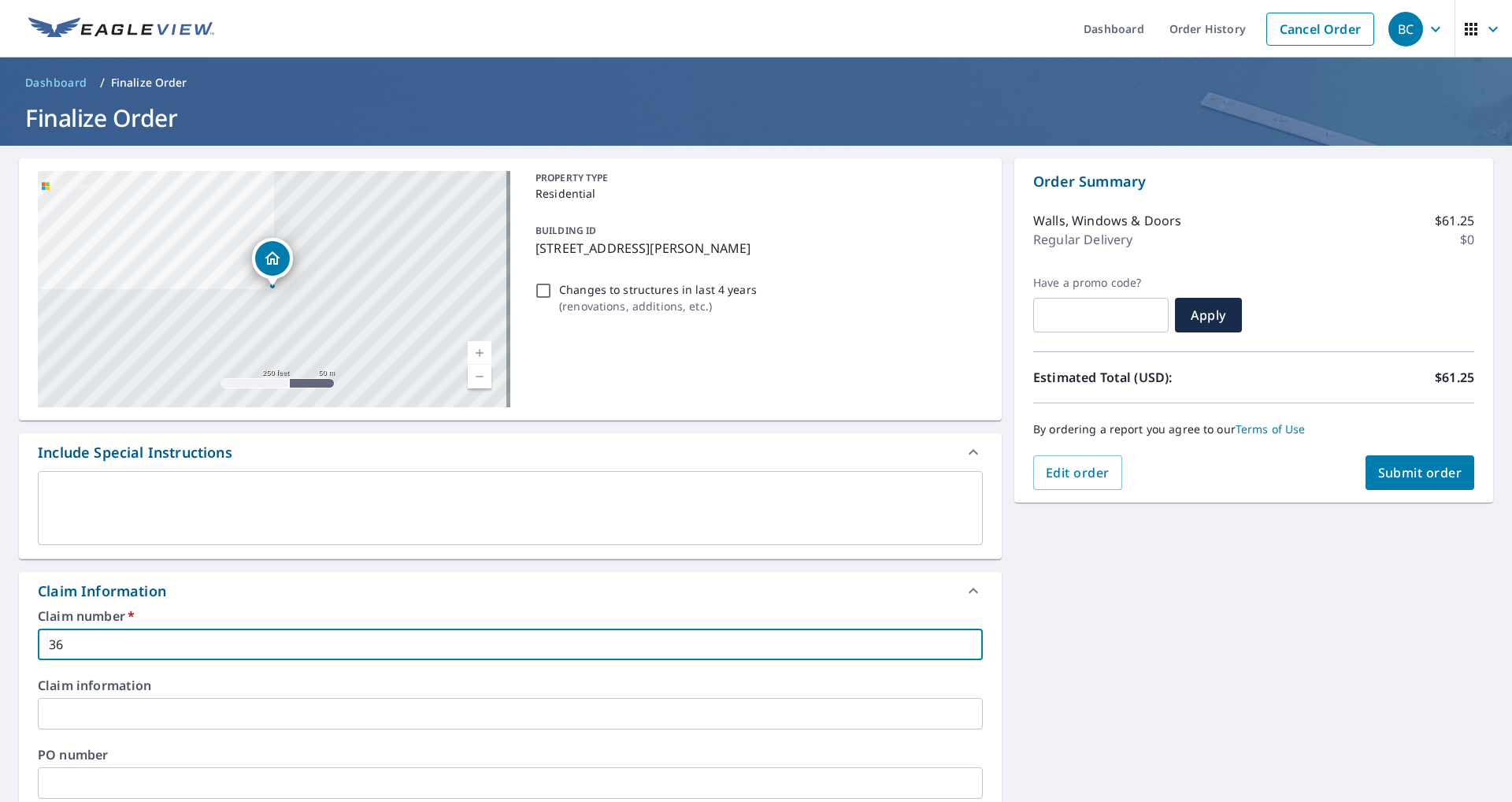
checkbox input "true"
type input "3601"
checkbox input "true"
type input "36014"
checkbox input "true"
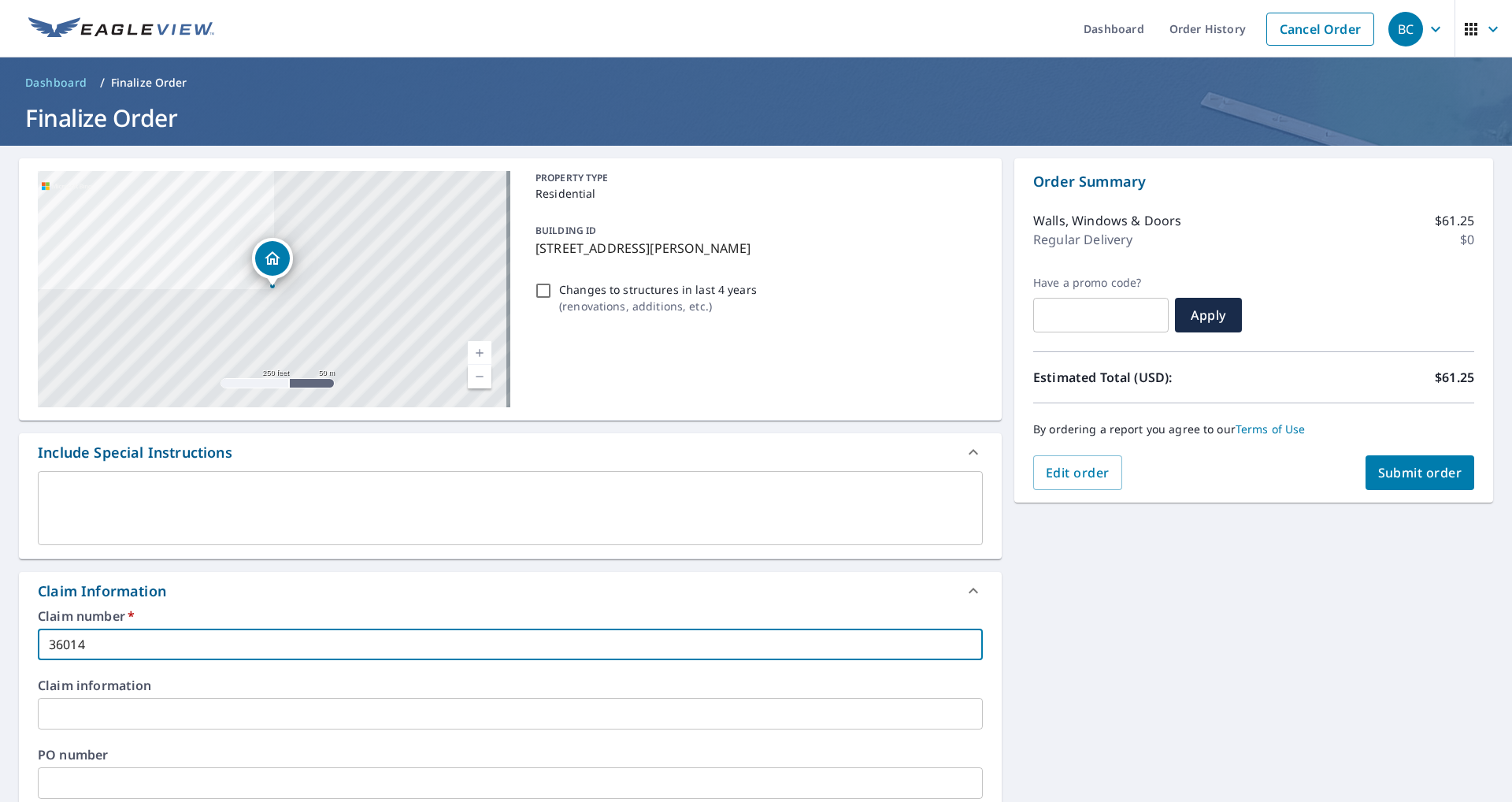
type input "360149"
checkbox input "true"
type input "3601490"
checkbox input "true"
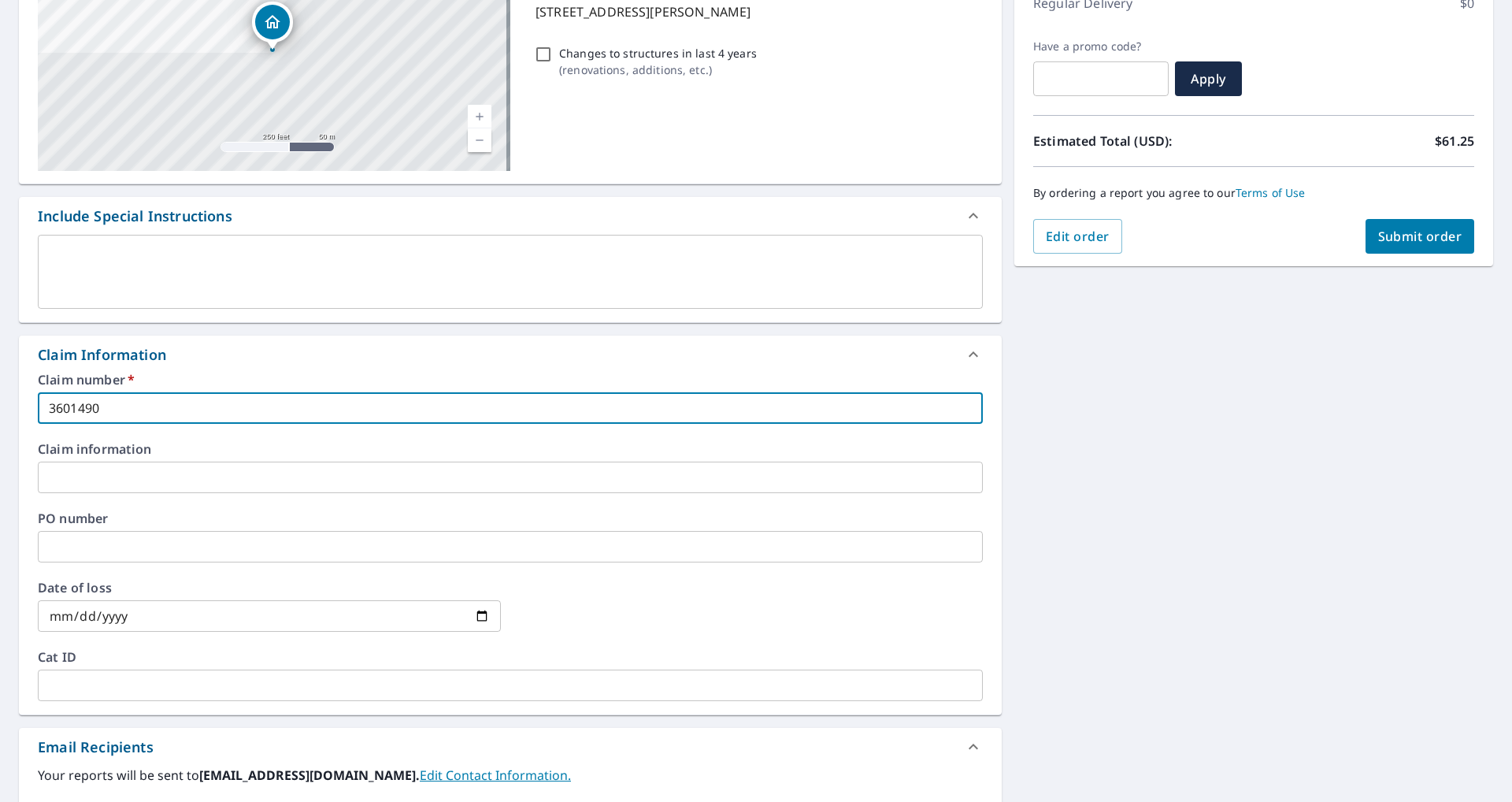
scroll to position [394, 0]
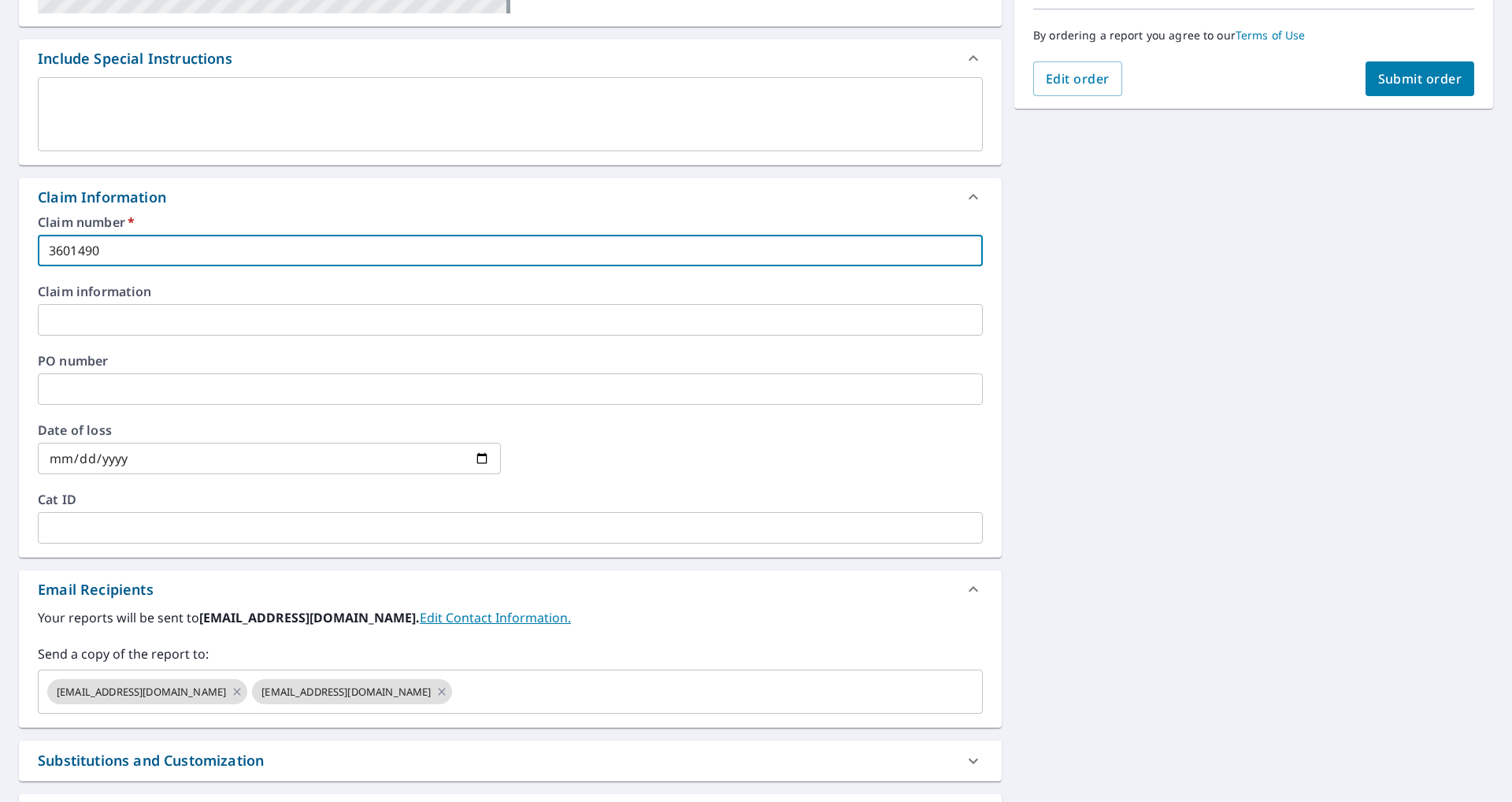
type input "3601490"
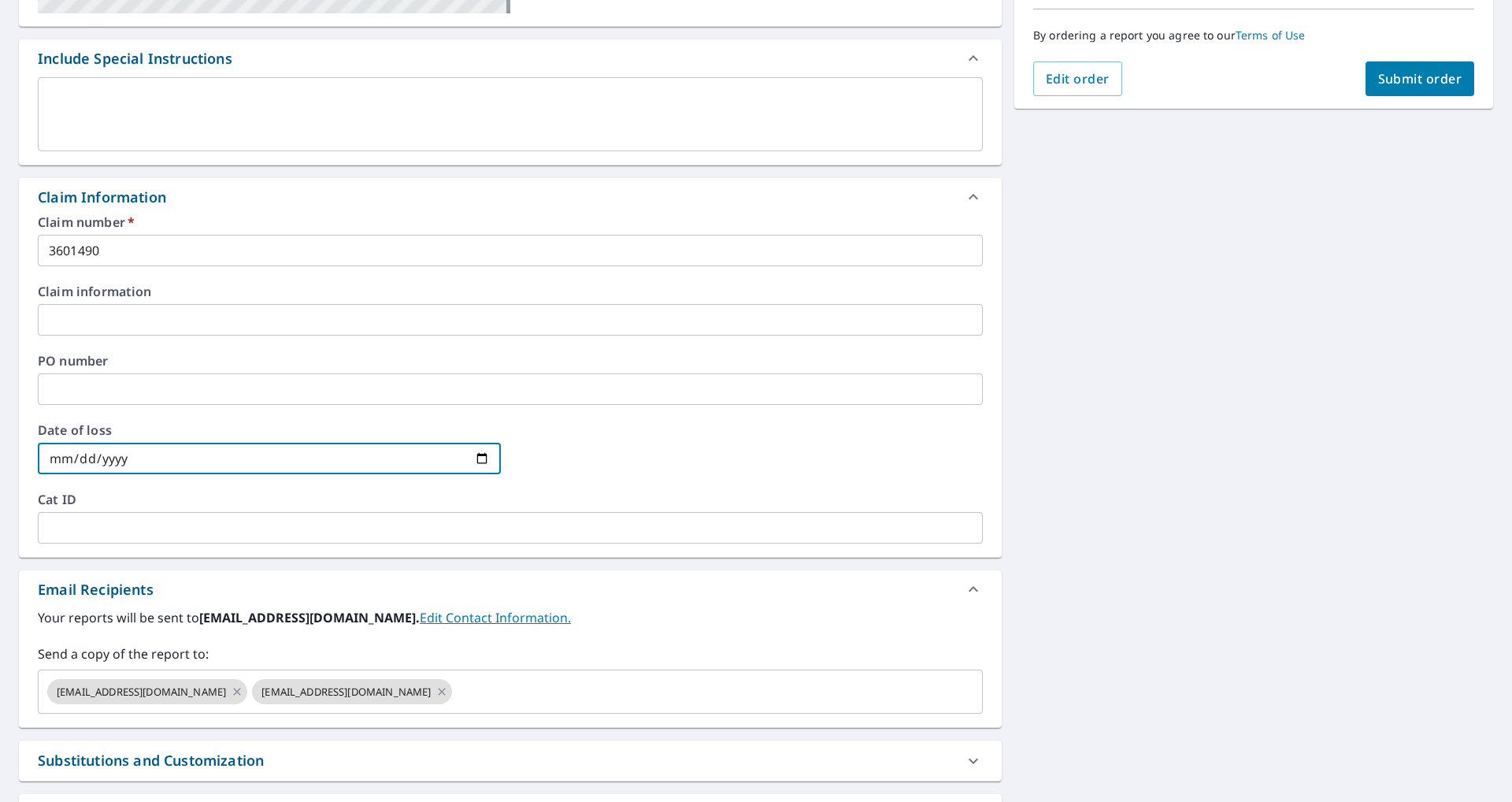
click at [478, 463] on input "date" at bounding box center [269, 459] width 464 height 32
type input "[DATE]"
checkbox input "true"
type input "[DATE]"
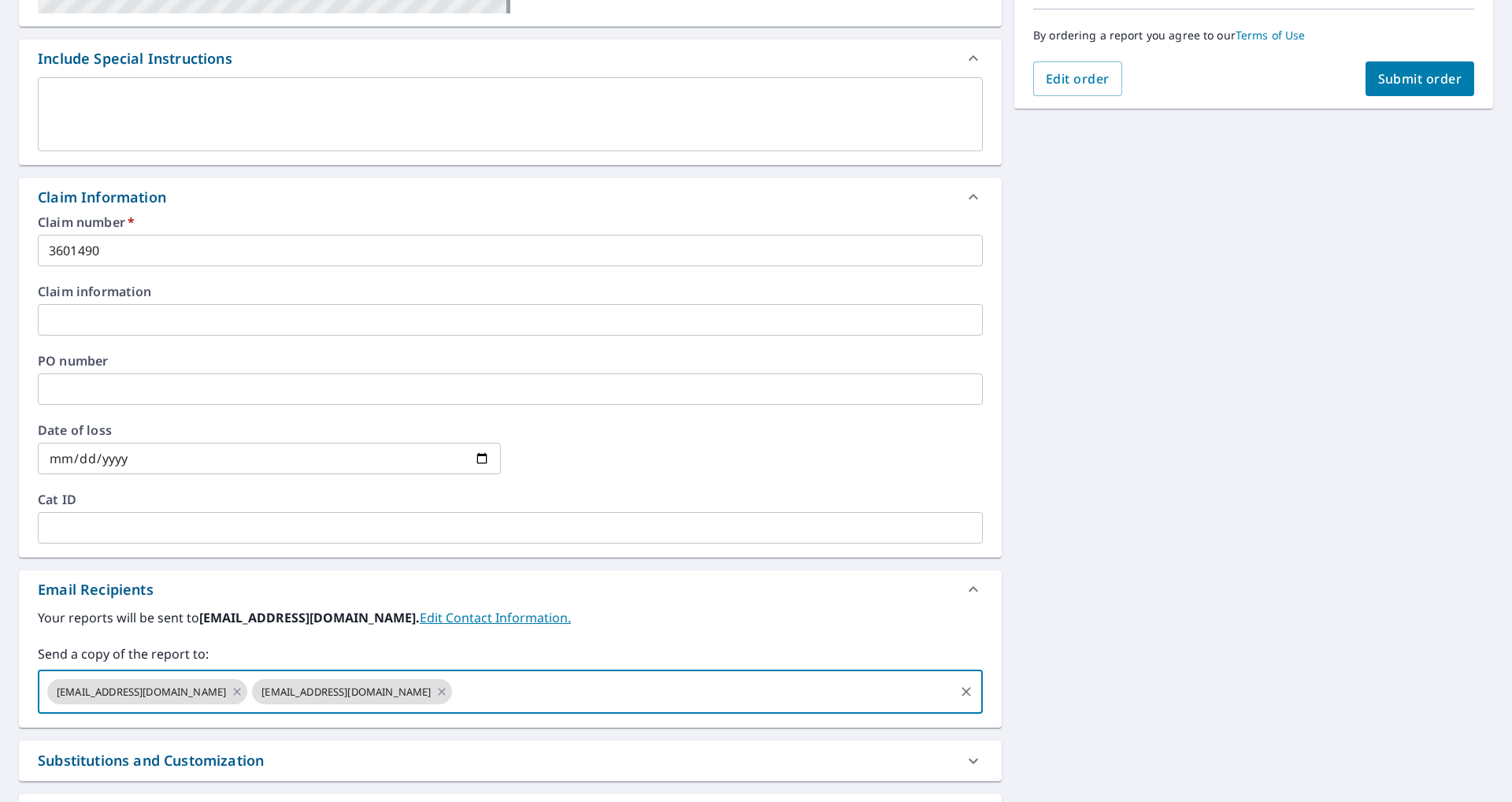
click at [454, 699] on input "text" at bounding box center [703, 692] width 498 height 30
type input "[EMAIL_ADDRESS][DOMAIN_NAME]"
checkbox input "true"
type input "[EMAIL_ADDRESS][DOMAIN_NAME]"
checkbox input "true"
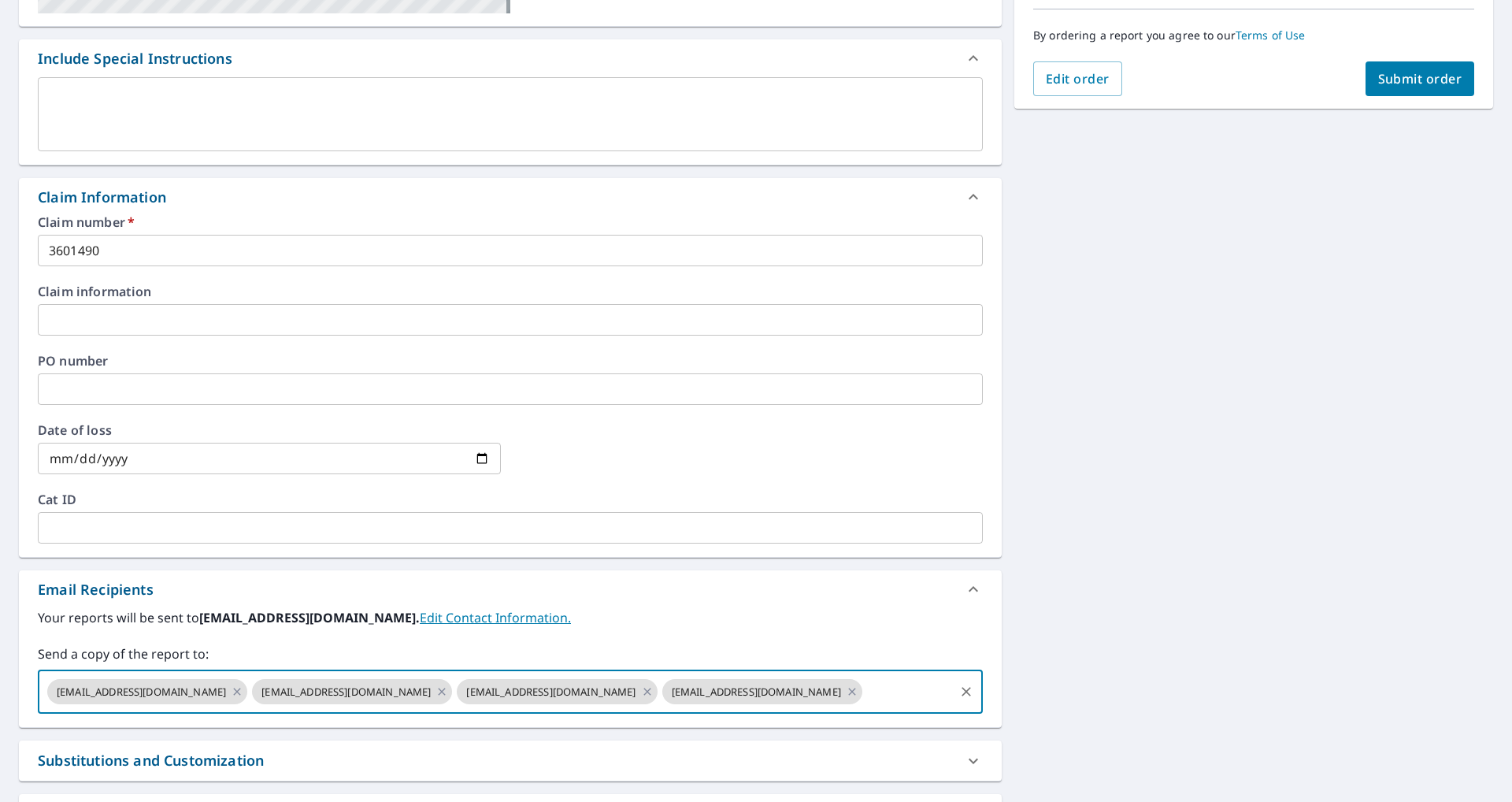
paste input "[EMAIL_ADDRESS][DOMAIN_NAME]"
type input "[EMAIL_ADDRESS][DOMAIN_NAME]"
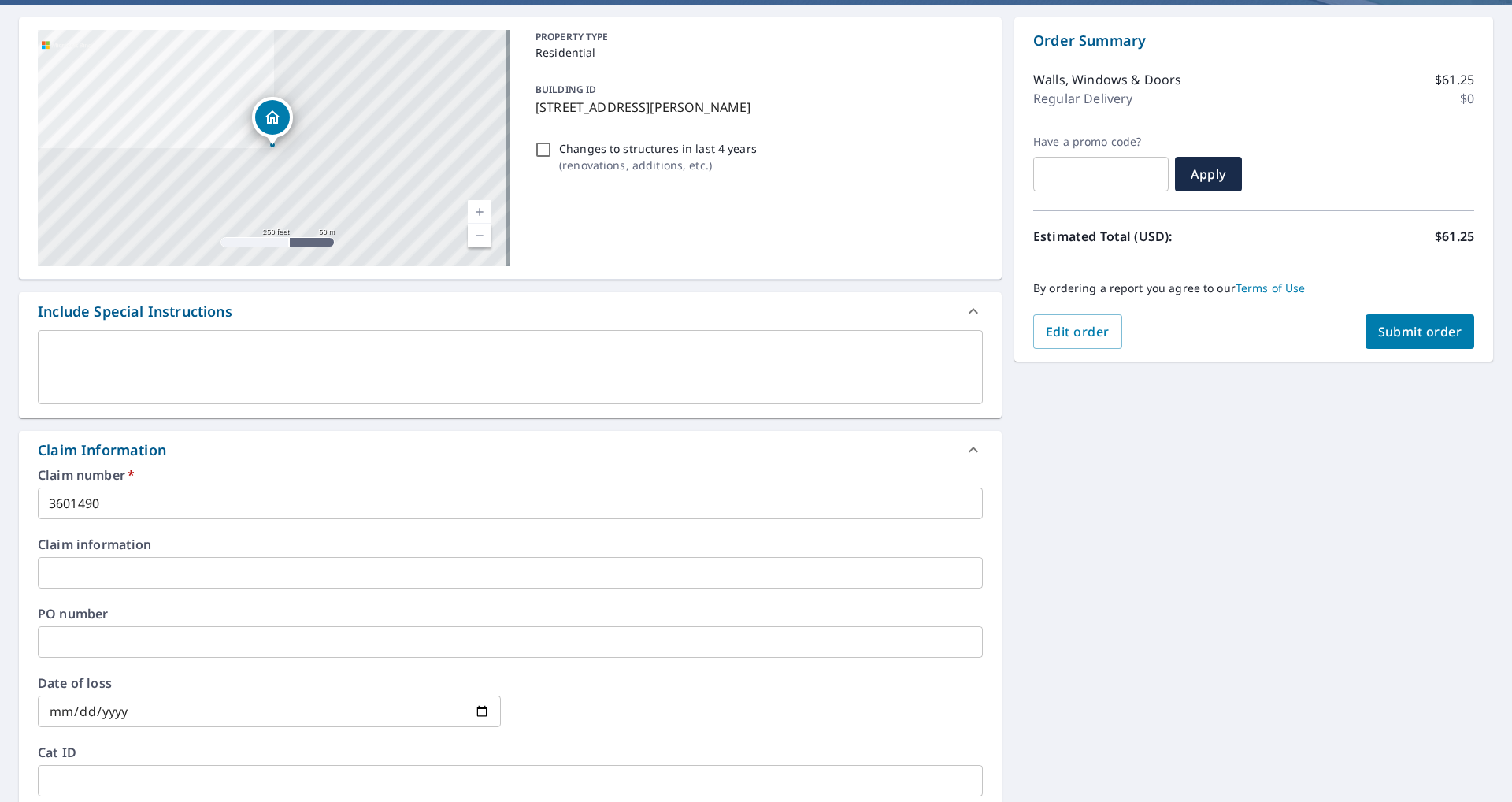
scroll to position [0, 0]
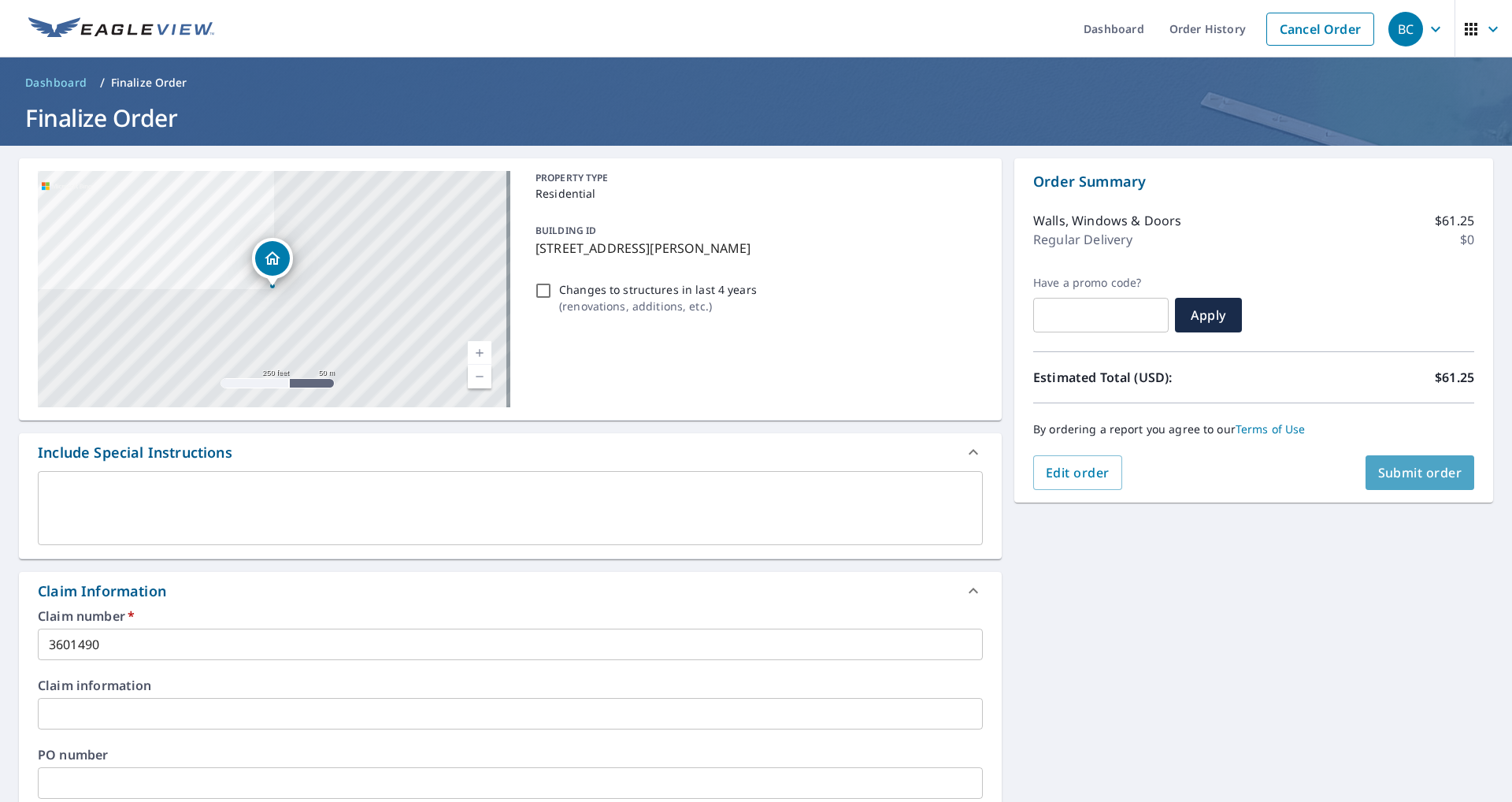
click at [1398, 470] on span "Submit order" at bounding box center [1420, 472] width 85 height 18
checkbox input "true"
